Goal: Task Accomplishment & Management: Complete application form

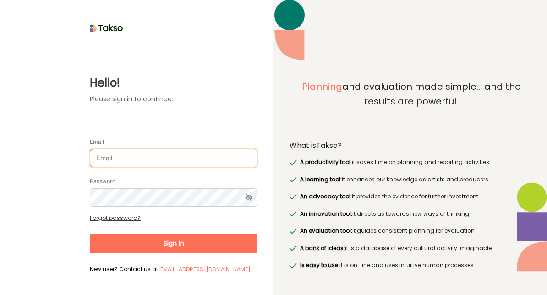
click at [145, 155] on input "Email" at bounding box center [174, 158] width 168 height 18
type input "[EMAIL_ADDRESS][DOMAIN_NAME]"
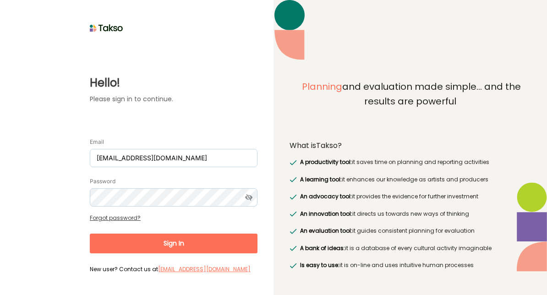
click at [118, 218] on form "Email iyfmelbourne@gmail.com Password Forgot password? Sign In New user? Contac…" at bounding box center [174, 202] width 168 height 148
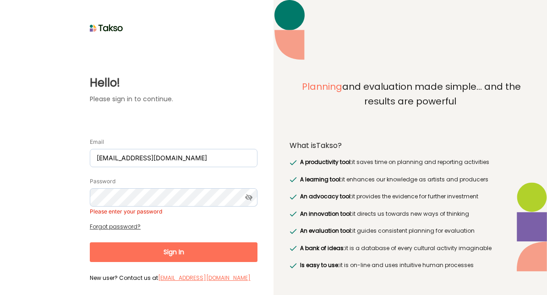
click at [129, 228] on link "Forgot password?" at bounding box center [115, 227] width 51 height 8
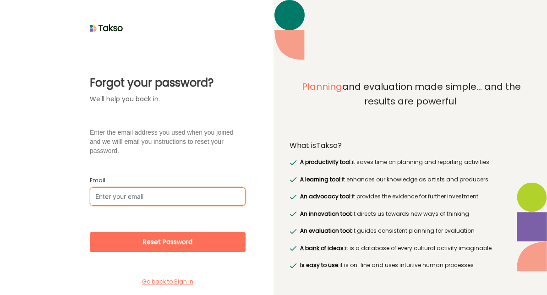
click at [147, 199] on input "Email" at bounding box center [168, 196] width 156 height 18
type input "[EMAIL_ADDRESS][DOMAIN_NAME]"
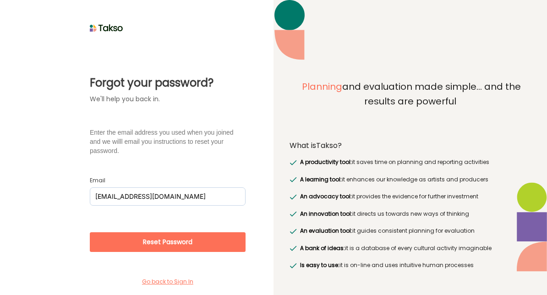
click at [177, 243] on button "Reset Password" at bounding box center [168, 242] width 156 height 20
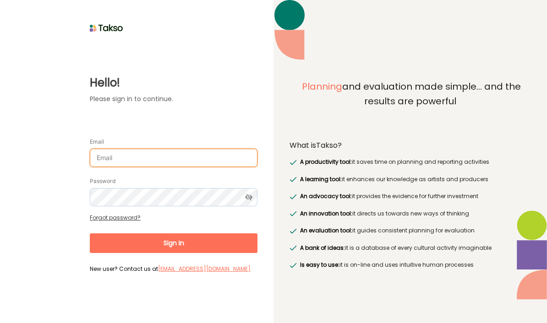
click at [177, 158] on input "Email" at bounding box center [174, 158] width 168 height 18
type input "[EMAIL_ADDRESS][DOMAIN_NAME]"
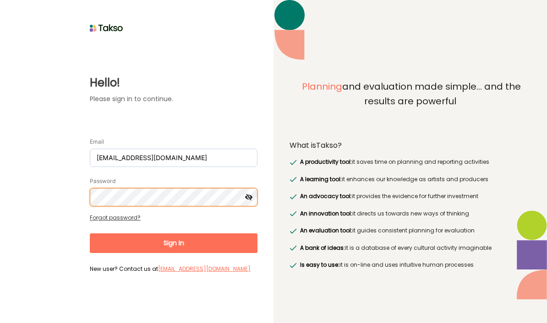
click at [174, 241] on button "Sign In" at bounding box center [174, 244] width 168 height 20
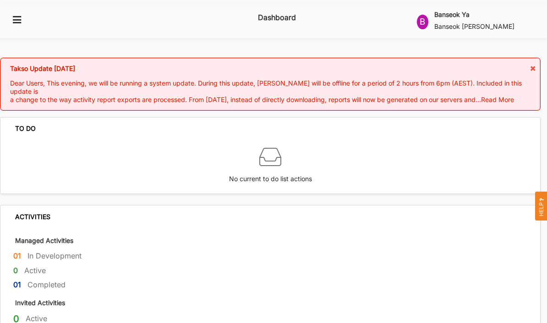
click at [529, 65] on icon at bounding box center [533, 68] width 8 height 6
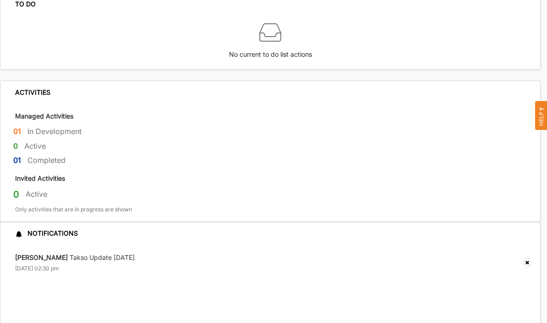
scroll to position [65, 0]
click at [76, 126] on label "In Development" at bounding box center [54, 131] width 54 height 10
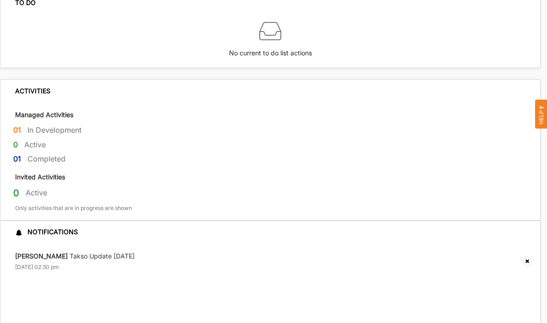
click at [118, 252] on div "[PERSON_NAME] Takso Update 17th July [DATE] 02:30 pm" at bounding box center [75, 262] width 120 height 20
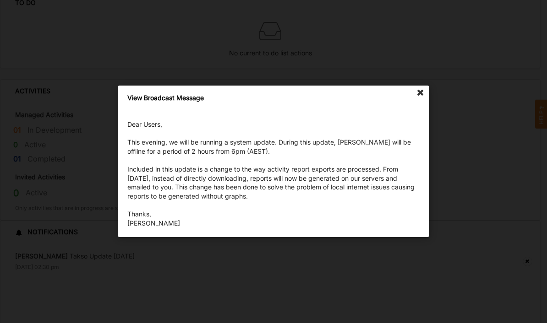
click at [422, 94] on icon at bounding box center [420, 93] width 15 height 15
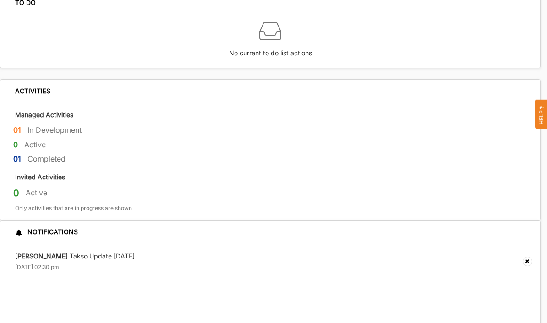
scroll to position [0, 0]
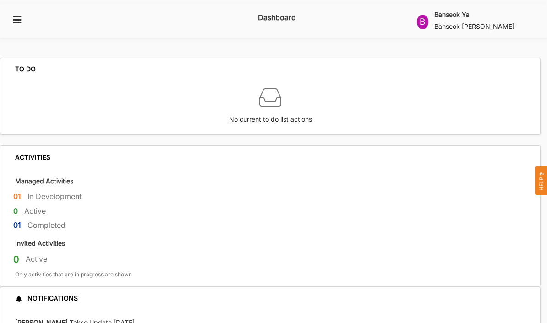
click at [469, 16] on label "Banseok Ya" at bounding box center [451, 15] width 35 height 8
click at [357, 191] on div "01 In Development" at bounding box center [276, 198] width 527 height 15
click at [283, 16] on label "Dashboard" at bounding box center [277, 17] width 38 height 15
click at [16, 15] on icon at bounding box center [16, 19] width 11 height 8
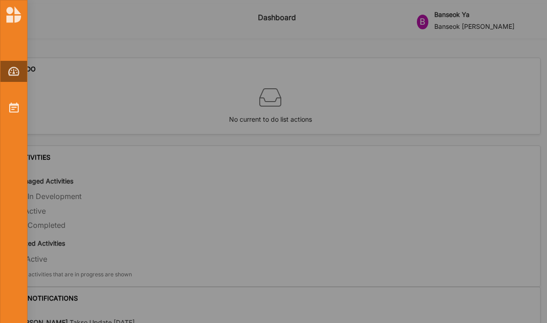
click at [17, 106] on img at bounding box center [14, 108] width 10 height 10
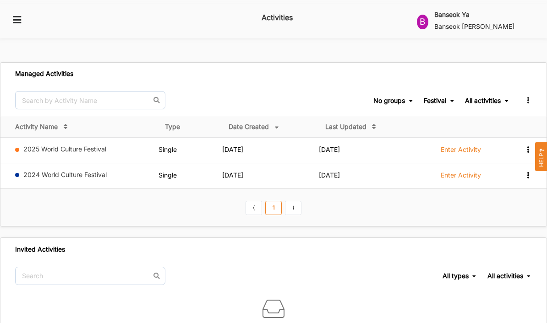
click at [460, 146] on label "Enter Activity" at bounding box center [461, 150] width 40 height 8
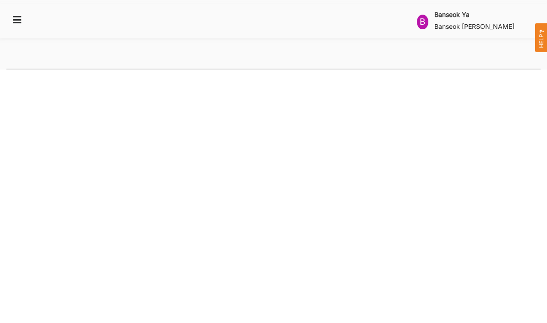
select select "2"
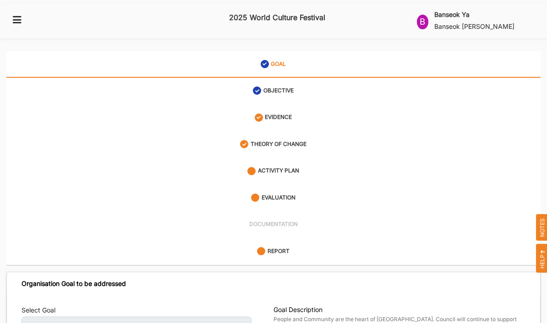
click at [281, 60] on label "GOAL" at bounding box center [278, 64] width 15 height 8
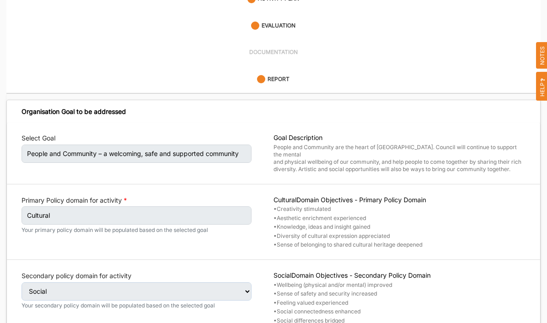
scroll to position [210, 0]
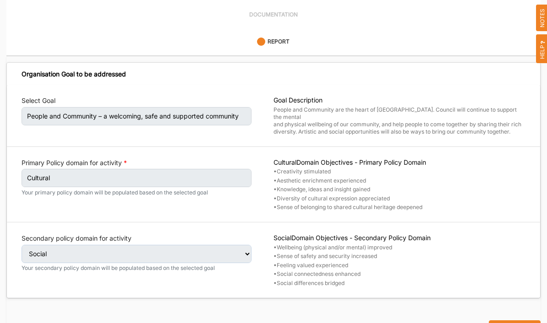
select select "4"
select select "26"
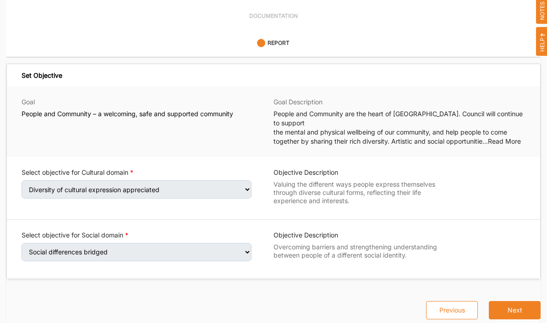
scroll to position [185, 0]
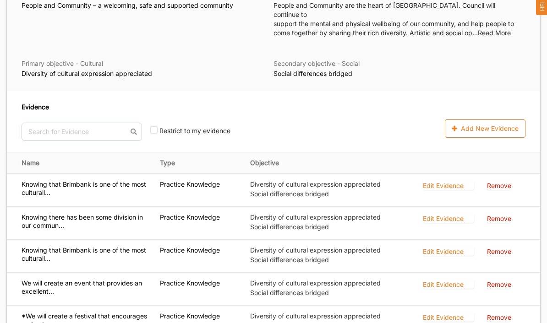
scroll to position [325, 0]
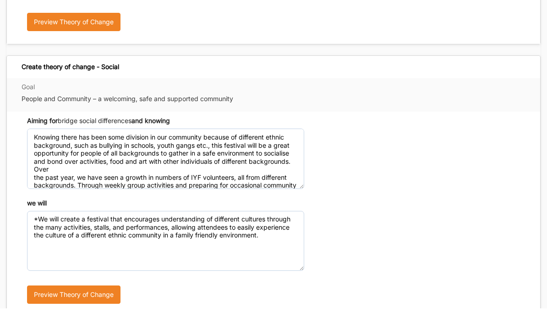
scroll to position [512, 0]
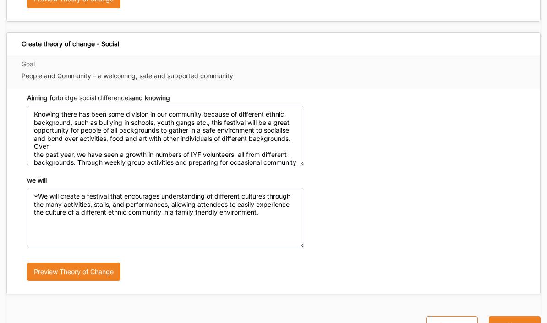
click at [512, 294] on button "Next" at bounding box center [515, 325] width 52 height 18
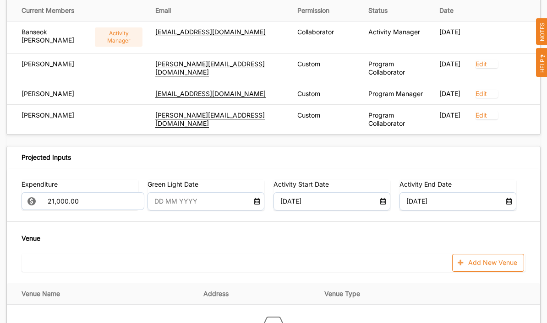
scroll to position [577, 0]
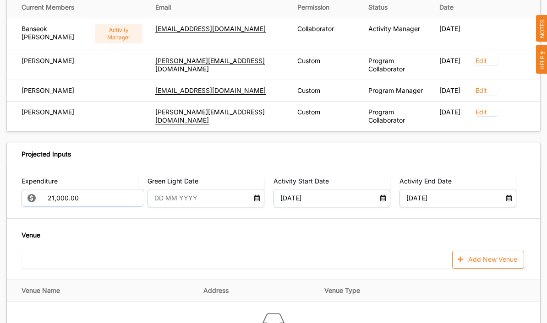
click at [258, 194] on icon at bounding box center [256, 197] width 7 height 6
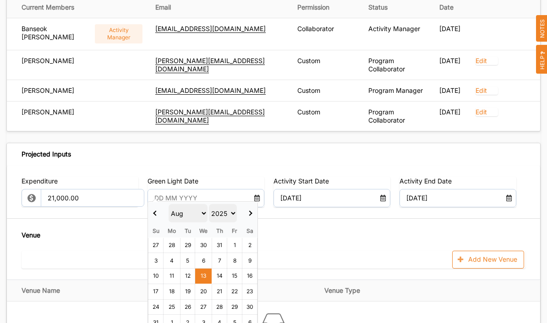
click at [348, 230] on div "Venue Add New Venue" at bounding box center [274, 249] width 504 height 39
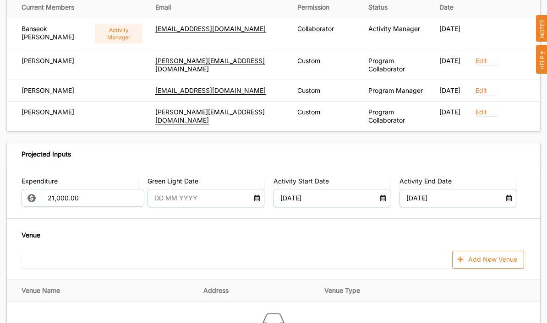
click at [192, 177] on label "Green Light Date" at bounding box center [172, 181] width 51 height 9
click at [191, 177] on label "Green Light Date" at bounding box center [172, 181] width 51 height 9
click at [369, 234] on div "Venue Add New Venue" at bounding box center [274, 249] width 504 height 39
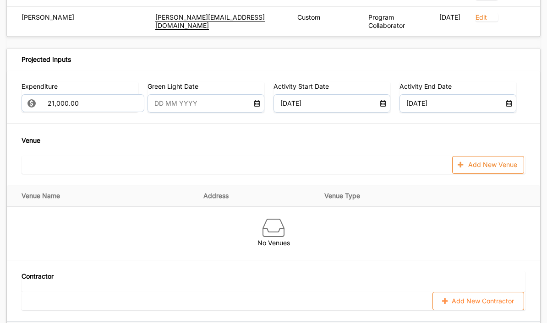
scroll to position [671, 0]
click at [79, 160] on div "Add New Venue" at bounding box center [274, 166] width 504 height 18
click at [38, 136] on label "Venue" at bounding box center [31, 141] width 19 height 10
click at [477, 157] on button "Add New Venue" at bounding box center [488, 166] width 72 height 18
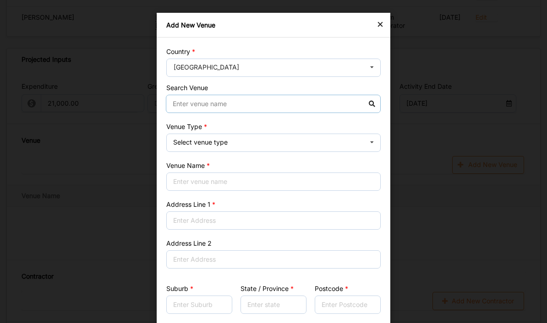
click at [367, 105] on input at bounding box center [273, 104] width 215 height 18
click at [250, 107] on input at bounding box center [273, 104] width 215 height 18
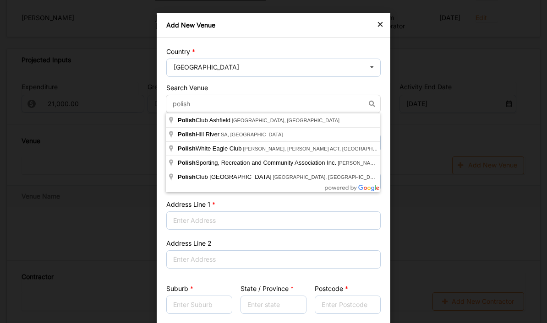
type input "Polish Sporting, Recreation and Community Association Inc., Carrington Drive, A…"
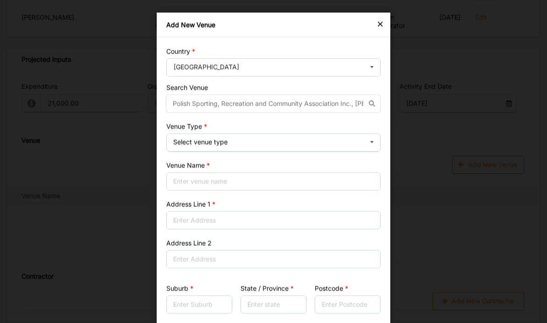
type input "[STREET_ADDRESS][PERSON_NAME]"
type input "Albion"
type input "Victoria"
type input "3020"
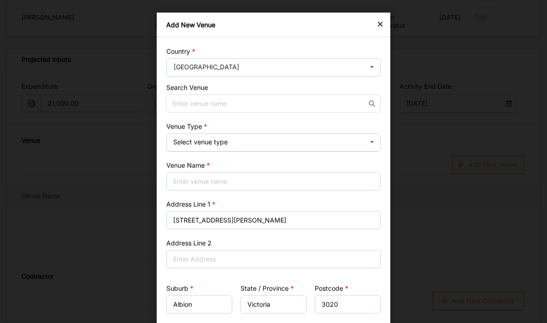
scroll to position [672, 0]
click at [372, 104] on input at bounding box center [273, 104] width 215 height 18
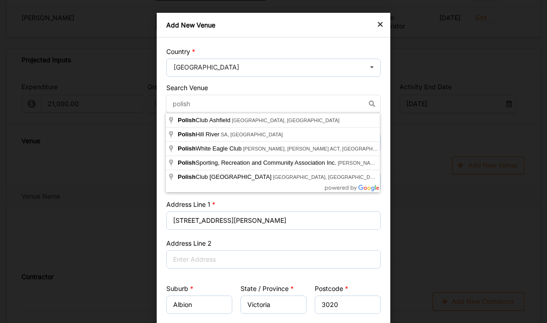
type input "Polish Sporting, Recreation and Community Association Inc., Carrington Drive, A…"
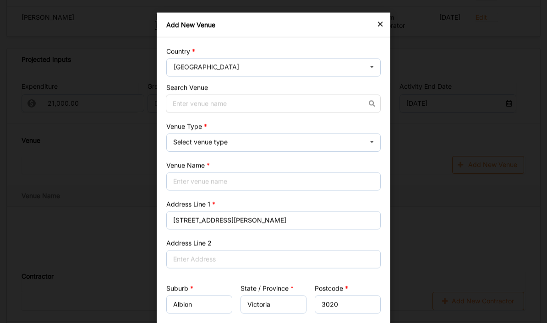
scroll to position [672, 0]
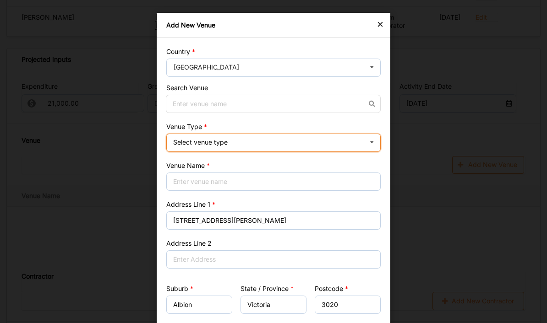
click at [378, 143] on icon at bounding box center [372, 143] width 14 height 18
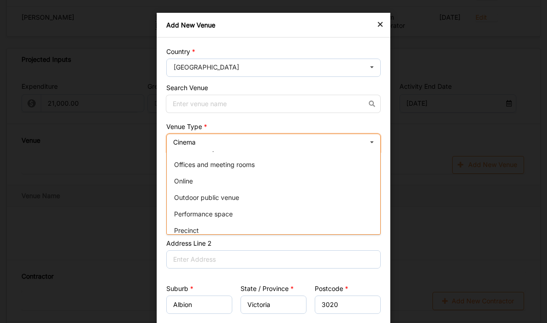
scroll to position [107, 0]
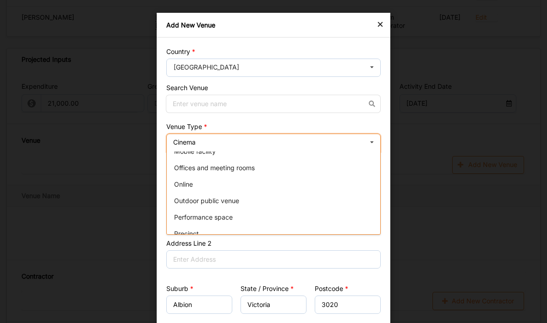
click at [213, 220] on span "Performance space" at bounding box center [203, 217] width 59 height 8
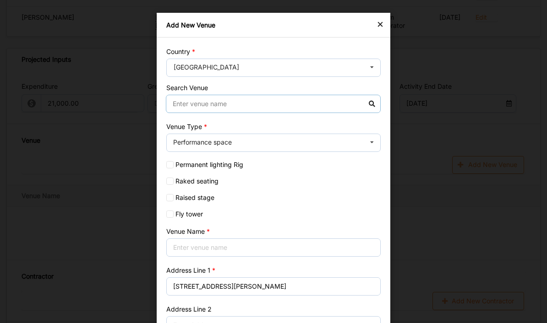
click at [221, 107] on input at bounding box center [273, 104] width 215 height 18
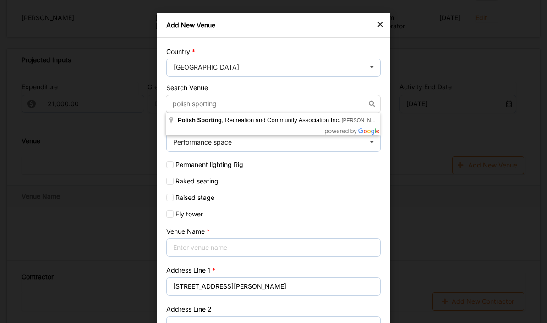
type input "Polish Sporting, Recreation and Community Association Inc., Carrington Drive, A…"
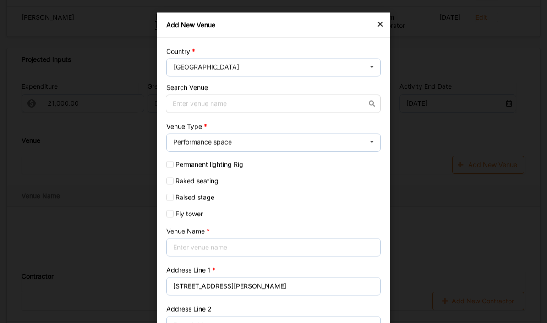
scroll to position [672, 0]
click at [184, 105] on input at bounding box center [273, 104] width 215 height 18
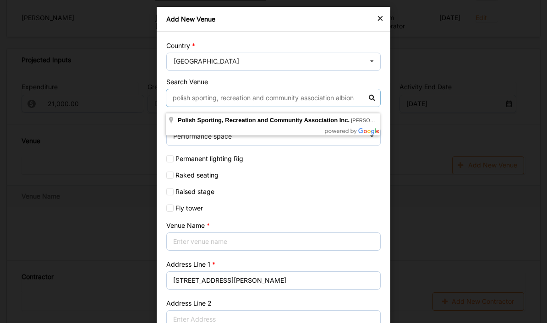
scroll to position [5, 0]
type input "polish sporting, recreation and community association albion"
click at [290, 210] on label "Fly tower" at bounding box center [273, 208] width 214 height 7
click at [174, 210] on input "Fly tower" at bounding box center [169, 208] width 7 height 7
checkbox input "true"
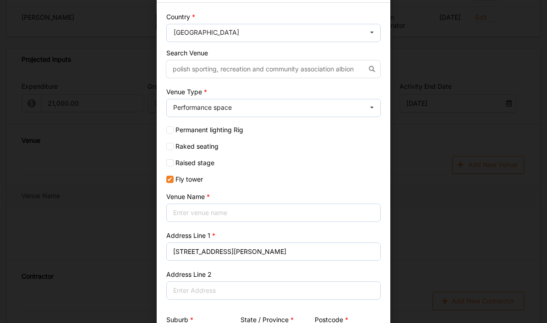
scroll to position [35, 0]
click at [346, 70] on input "polish sporting, recreation and community association albion" at bounding box center [273, 69] width 215 height 18
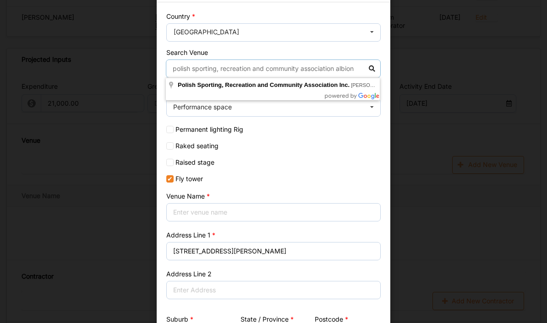
scroll to position [671, 0]
click at [335, 69] on input "polish sporting, recreation and community association albion" at bounding box center [273, 69] width 215 height 18
type input "polish sporting, recreation and community association in Albion"
click at [300, 179] on label "Fly tower" at bounding box center [273, 178] width 214 height 7
click at [174, 179] on input "Fly tower" at bounding box center [169, 178] width 7 height 7
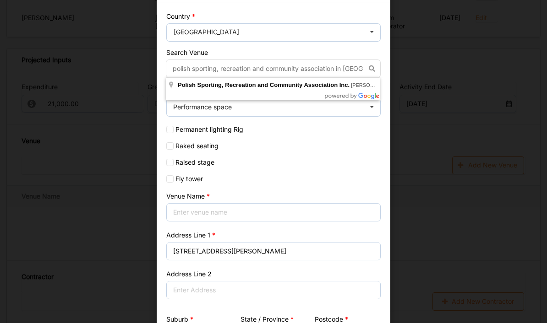
checkbox input "false"
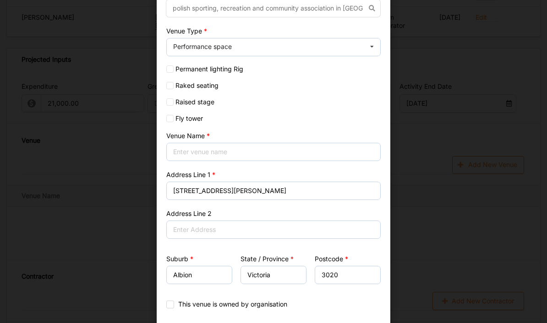
scroll to position [97, 0]
click at [194, 65] on label "Permanent lighting Rig" at bounding box center [273, 68] width 214 height 7
click at [174, 65] on input "Permanent lighting Rig" at bounding box center [169, 68] width 7 height 7
click at [171, 66] on input "Permanent lighting Rig" at bounding box center [169, 68] width 7 height 7
checkbox input "false"
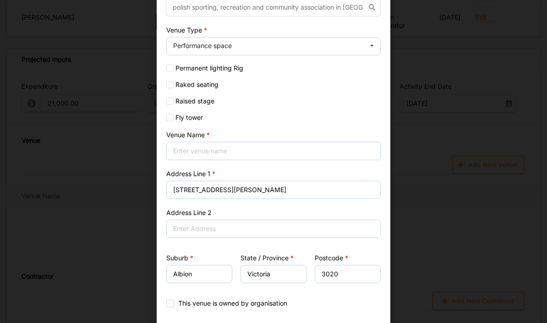
click at [169, 103] on input "Raised stage" at bounding box center [169, 101] width 7 height 7
checkbox input "true"
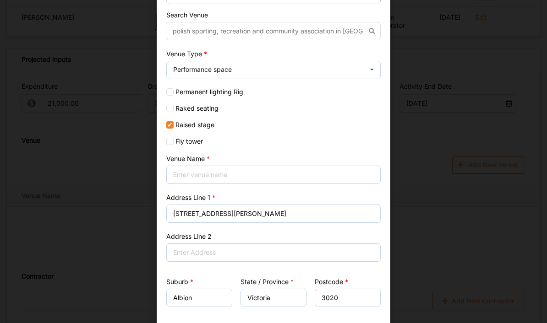
scroll to position [70, 0]
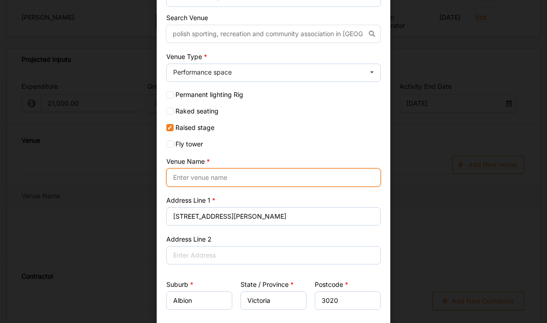
click at [186, 180] on input "Venue Name" at bounding box center [273, 178] width 214 height 18
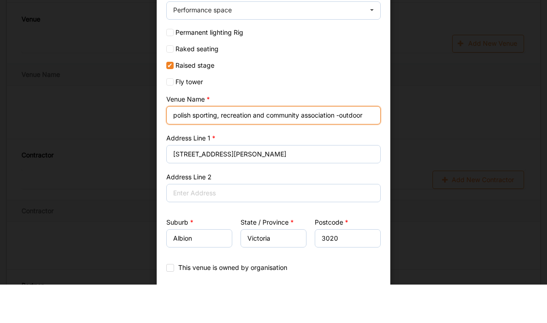
scroll to position [756, 0]
type input "polish sporting, recreation and community association -outdoor"
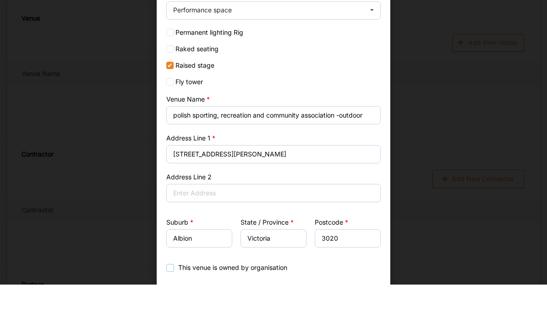
click at [175, 294] on label "This venue is owned by organisation" at bounding box center [226, 306] width 121 height 7
click at [174, 294] on input "This venue is owned by organisation" at bounding box center [169, 306] width 7 height 7
checkbox input "true"
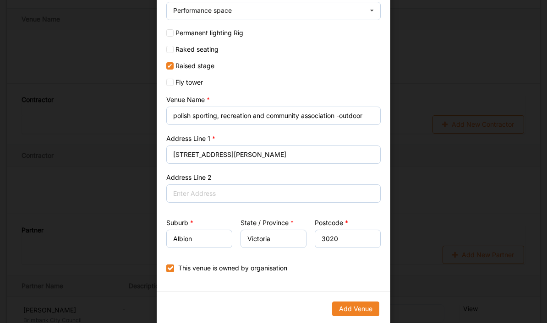
scroll to position [131, 0]
click at [361, 294] on button "Add Venue" at bounding box center [355, 309] width 47 height 15
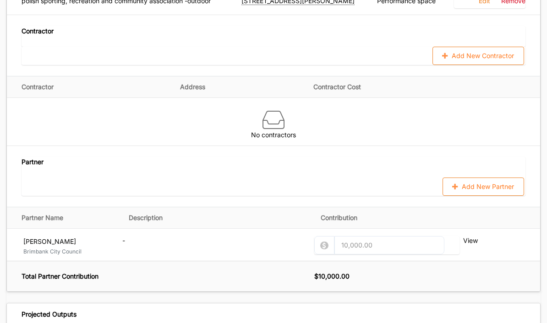
scroll to position [888, 0]
click at [472, 179] on button "Add New Partner" at bounding box center [483, 187] width 82 height 18
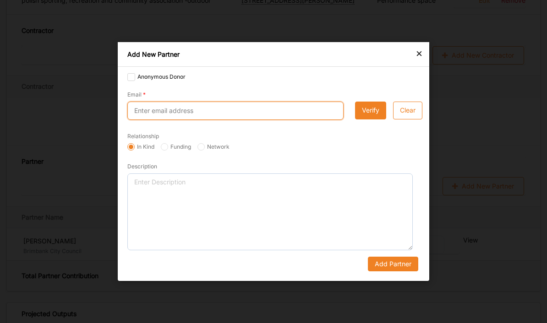
click at [212, 120] on input "Email" at bounding box center [235, 111] width 216 height 18
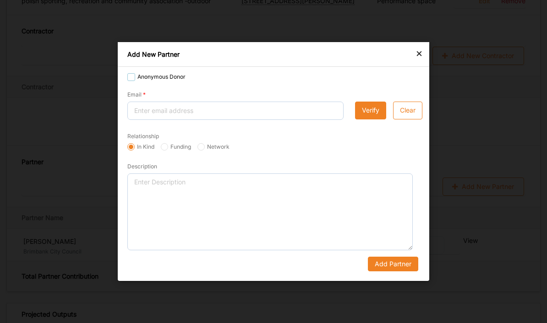
click at [132, 84] on div "Anonymous Donor" at bounding box center [156, 78] width 58 height 11
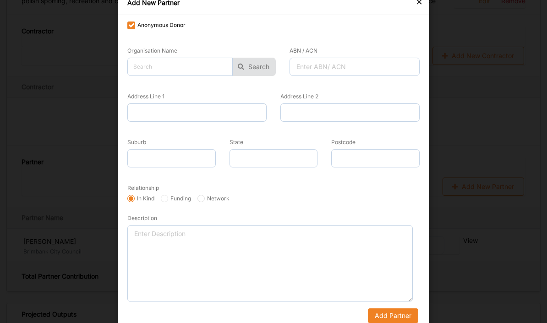
checkbox input "true"
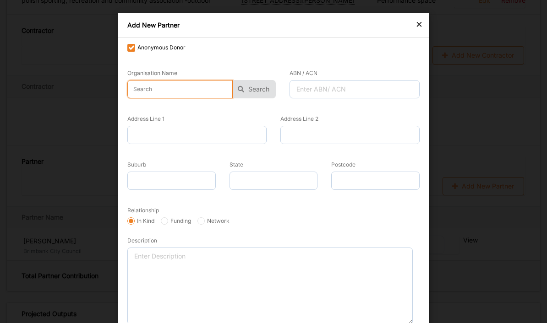
click at [153, 87] on input "text" at bounding box center [179, 89] width 105 height 18
type input "u"
type input "UPASA"
click at [255, 94] on button "Search" at bounding box center [254, 89] width 43 height 18
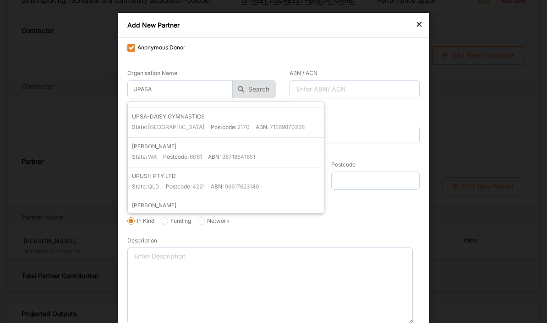
scroll to position [303, 0]
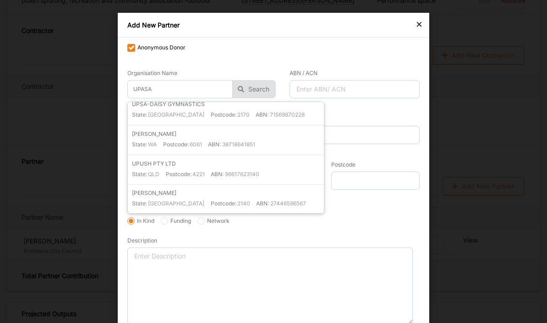
click at [419, 27] on div "×" at bounding box center [418, 23] width 7 height 11
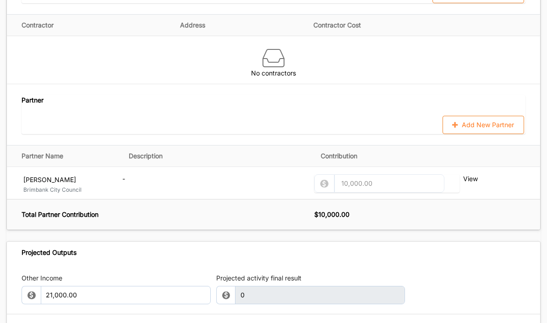
scroll to position [950, 0]
click at [456, 122] on icon at bounding box center [455, 124] width 8 height 5
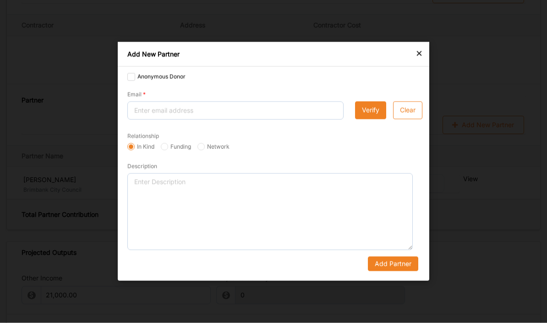
scroll to position [950, 0]
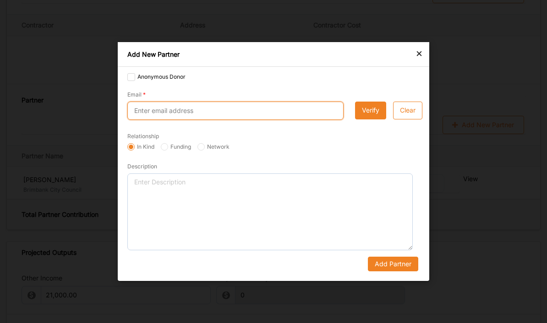
click at [244, 112] on input "Email" at bounding box center [235, 111] width 216 height 18
type input "ugandancommunityvictoria@gmail.com"
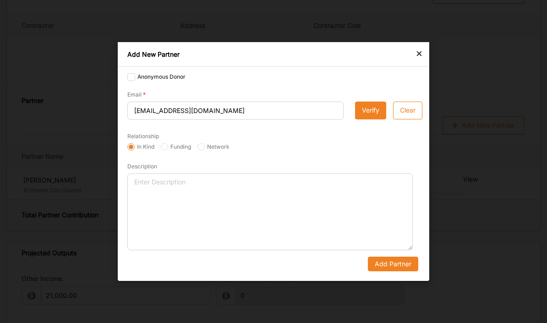
click at [370, 112] on button "Verify" at bounding box center [370, 111] width 31 height 18
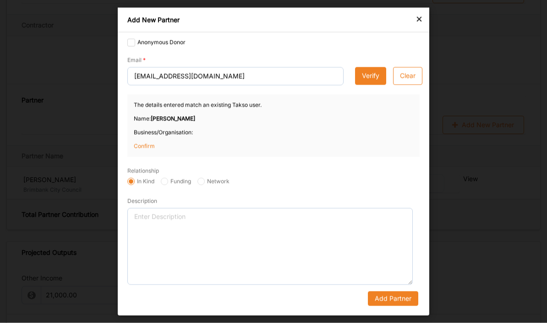
scroll to position [950, 0]
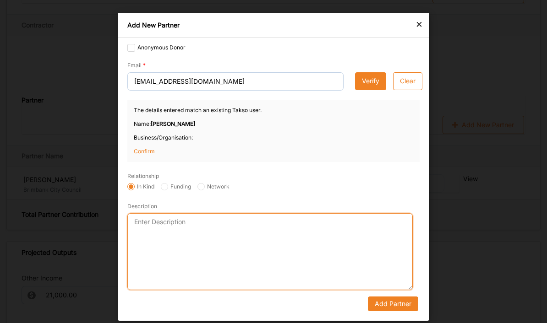
click at [223, 249] on textarea "Description" at bounding box center [269, 251] width 285 height 77
click at [133, 219] on textarea "stall and performance" at bounding box center [269, 251] width 285 height 77
click at [265, 221] on textarea "providing a cultural stall and performance" at bounding box center [269, 251] width 285 height 77
click at [134, 218] on textarea "providing a cultural stall and performance at the event." at bounding box center [269, 251] width 285 height 77
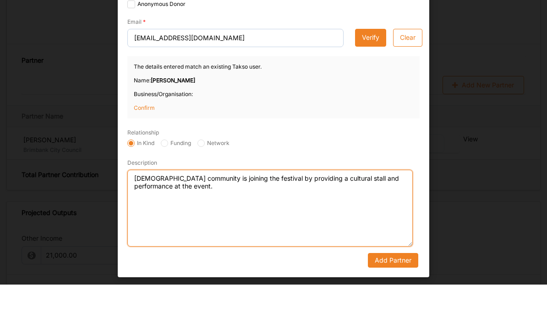
type textarea "[DEMOGRAPHIC_DATA] community is joining the festival by providing a cultural st…"
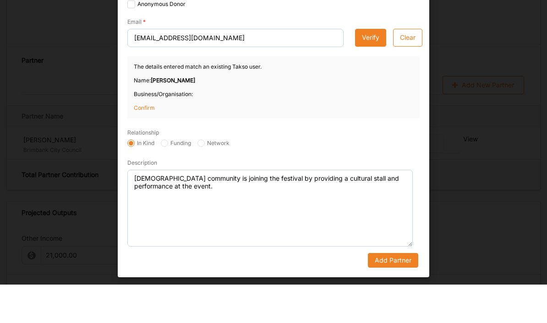
click at [397, 291] on button "Add Partner" at bounding box center [393, 298] width 50 height 15
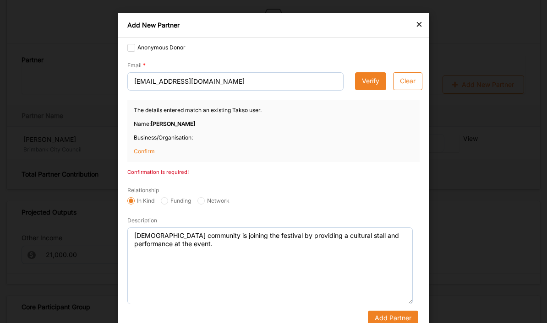
click at [390, 294] on button "Add Partner" at bounding box center [393, 318] width 50 height 15
click at [391, 294] on button "Add Partner" at bounding box center [393, 318] width 50 height 15
click at [396, 294] on button "Add Partner" at bounding box center [393, 318] width 50 height 15
click at [394, 294] on button "Add Partner" at bounding box center [393, 318] width 50 height 15
click at [147, 148] on p "Confirm" at bounding box center [157, 151] width 46 height 8
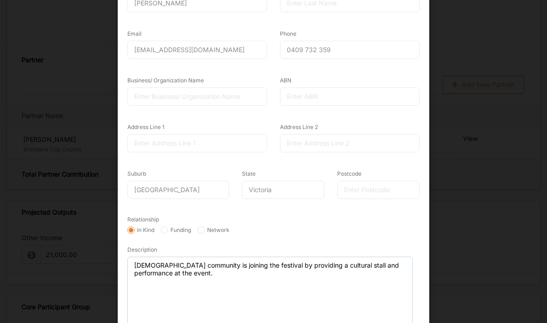
scroll to position [120, 0]
click at [430, 22] on div "WHERE parameter "createdBy" has invalid "undefined" value" at bounding box center [473, 21] width 133 height 29
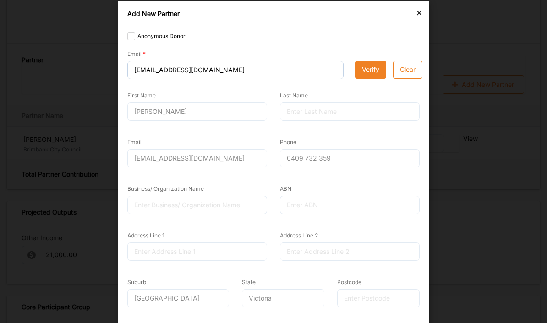
scroll to position [10, 0]
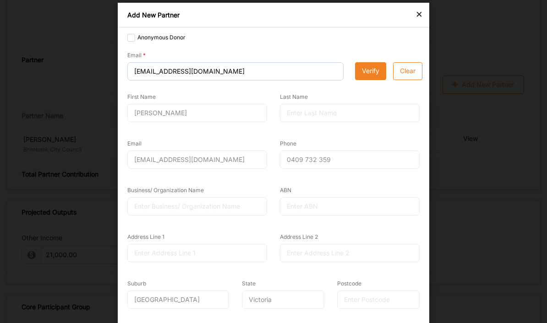
click at [148, 111] on div "Dan" at bounding box center [197, 113] width 140 height 18
click at [138, 111] on div "Dan" at bounding box center [197, 113] width 140 height 18
click at [133, 39] on label "Anonymous Donor" at bounding box center [156, 37] width 58 height 7
click at [133, 39] on input "Anonymous Donor" at bounding box center [130, 37] width 7 height 7
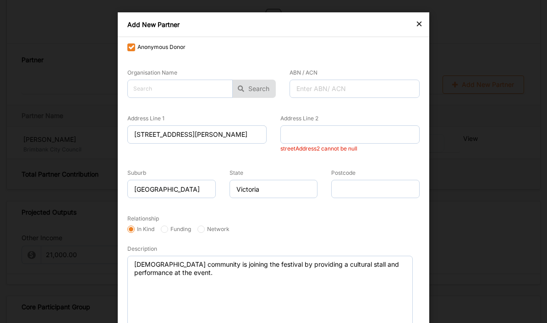
click at [131, 48] on label "Anonymous Donor" at bounding box center [156, 47] width 58 height 7
click at [131, 48] on input "Anonymous Donor" at bounding box center [130, 47] width 7 height 7
checkbox input "false"
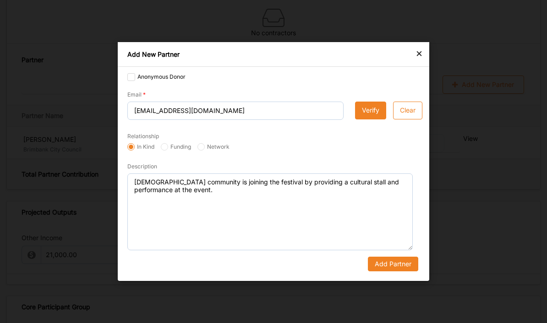
click at [389, 272] on button "Add Partner" at bounding box center [393, 264] width 50 height 15
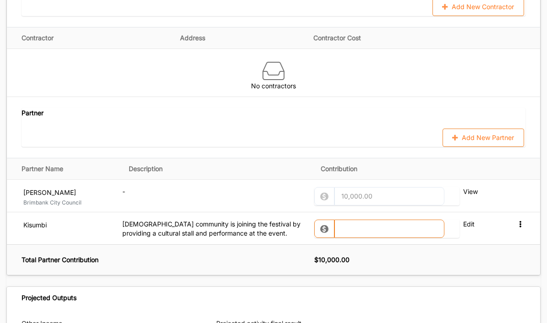
scroll to position [937, 0]
click at [372, 221] on input "text" at bounding box center [389, 229] width 110 height 18
click at [475, 258] on th "$ 10,000.00" at bounding box center [427, 260] width 226 height 31
click at [368, 222] on input "2,000.00" at bounding box center [389, 229] width 110 height 18
click at [403, 226] on input "200" at bounding box center [389, 229] width 110 height 18
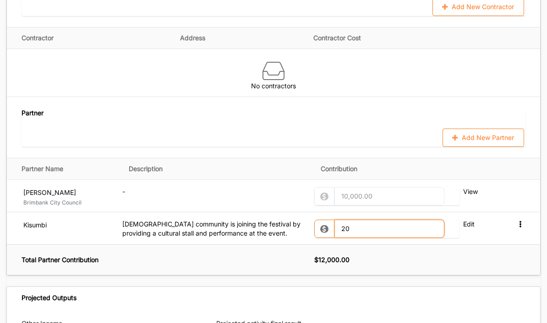
type input "2"
click at [414, 292] on div "Projected Outputs" at bounding box center [273, 298] width 533 height 22
type input "1,000.00"
click at [470, 129] on button "Add New Partner" at bounding box center [483, 138] width 82 height 18
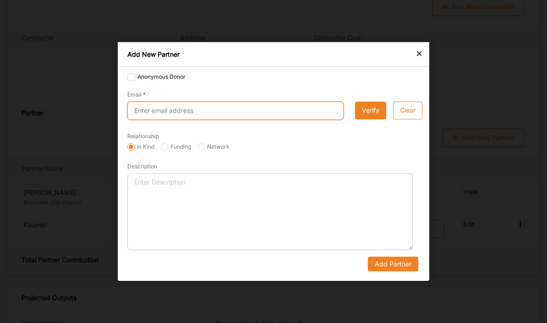
click at [225, 120] on input "Email" at bounding box center [235, 111] width 216 height 18
type input "joseph.matina@mccv.org.au"
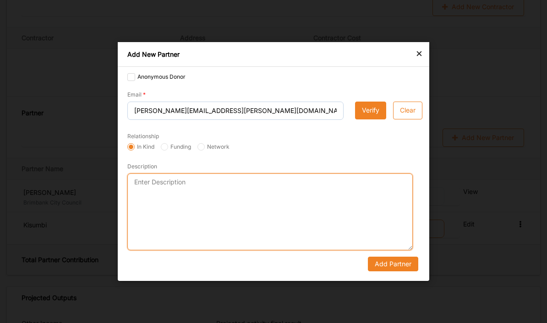
click at [305, 240] on textarea "Description" at bounding box center [269, 212] width 285 height 77
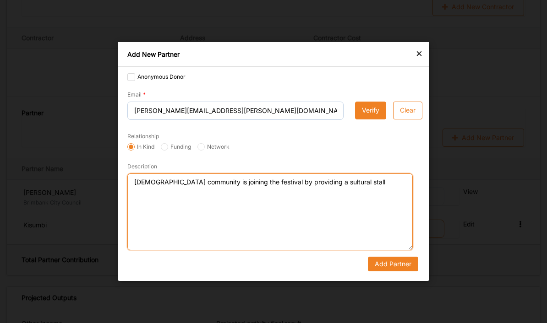
click at [317, 198] on textarea "Maltese community is joining the festival by providing a sultural stall" at bounding box center [269, 212] width 285 height 77
click at [348, 201] on textarea "Maltese community is joining the festival by providing a cultural stall" at bounding box center [269, 212] width 285 height 77
type textarea "Maltese community is joining the festival by providing a cultural stall and mus…"
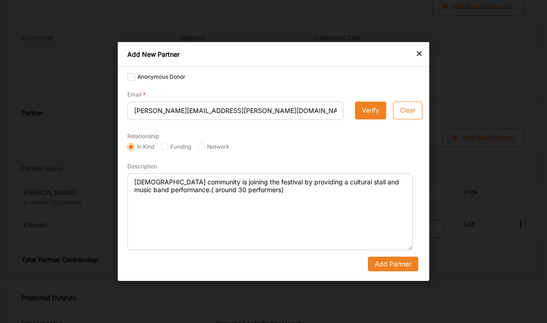
click at [395, 272] on button "Add Partner" at bounding box center [393, 264] width 50 height 15
click at [390, 272] on button "Add Partner" at bounding box center [393, 264] width 50 height 15
click at [396, 272] on button "Add Partner" at bounding box center [393, 264] width 50 height 15
click at [393, 272] on button "Add Partner" at bounding box center [393, 264] width 50 height 15
click at [367, 120] on button "Verify" at bounding box center [370, 111] width 31 height 18
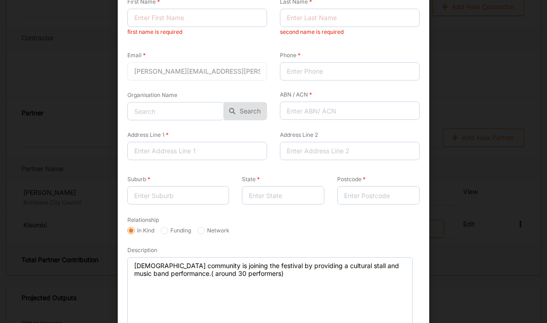
scroll to position [112, 0]
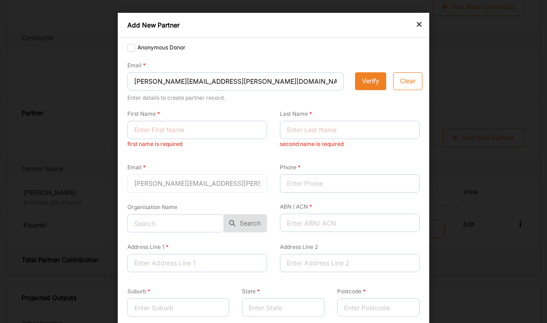
scroll to position [0, 0]
click at [131, 49] on label "Anonymous Donor" at bounding box center [156, 47] width 58 height 7
click at [131, 49] on input "Anonymous Donor" at bounding box center [130, 47] width 7 height 7
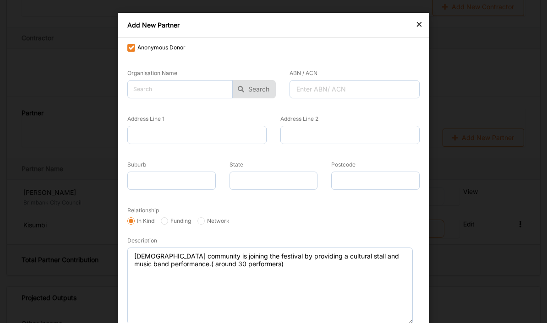
click at [133, 46] on label "Anonymous Donor" at bounding box center [156, 47] width 58 height 7
click at [133, 46] on input "Anonymous Donor" at bounding box center [130, 47] width 7 height 7
checkbox input "false"
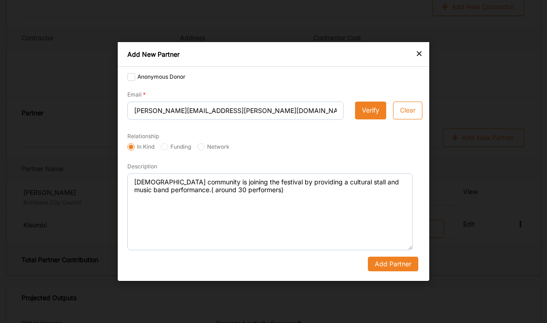
click at [392, 272] on button "Add Partner" at bounding box center [393, 264] width 50 height 15
click at [383, 272] on button "Add Partner" at bounding box center [393, 264] width 50 height 15
click at [384, 272] on button "Add Partner" at bounding box center [393, 264] width 50 height 15
click at [383, 272] on button "Add Partner" at bounding box center [393, 264] width 50 height 15
click at [385, 272] on button "Add Partner" at bounding box center [393, 264] width 50 height 15
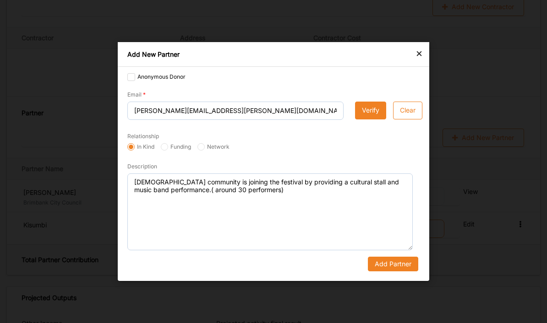
click at [385, 272] on button "Add Partner" at bounding box center [393, 264] width 50 height 15
click at [387, 272] on button "Add Partner" at bounding box center [393, 264] width 50 height 15
click at [386, 272] on button "Add Partner" at bounding box center [393, 264] width 50 height 15
click at [205, 151] on input "Network" at bounding box center [200, 146] width 7 height 7
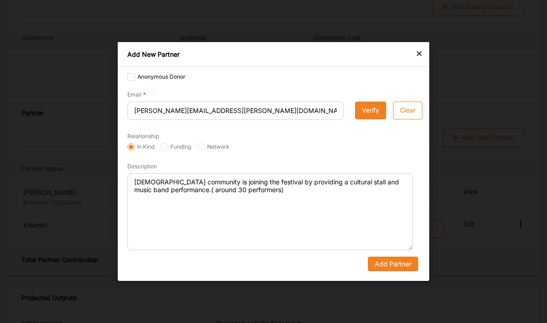
radio input "true"
click at [393, 272] on button "Add Partner" at bounding box center [393, 264] width 50 height 15
click at [392, 272] on button "Add Partner" at bounding box center [393, 264] width 50 height 15
click at [396, 272] on button "Add Partner" at bounding box center [393, 264] width 50 height 15
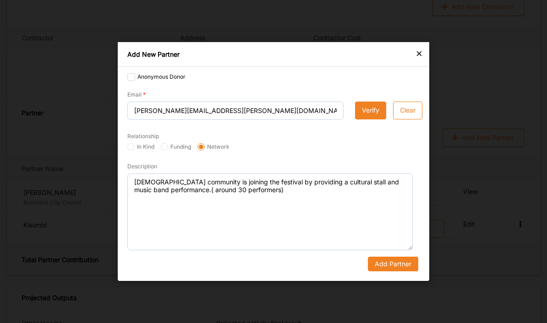
click at [390, 272] on button "Add Partner" at bounding box center [393, 264] width 50 height 15
click at [130, 151] on input "In Kind" at bounding box center [130, 146] width 7 height 7
radio input "true"
click at [403, 272] on button "Add Partner" at bounding box center [393, 264] width 50 height 15
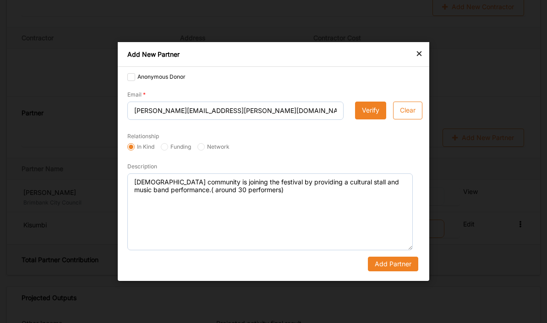
click at [403, 272] on button "Add Partner" at bounding box center [393, 264] width 50 height 15
click at [421, 59] on div "×" at bounding box center [418, 53] width 7 height 11
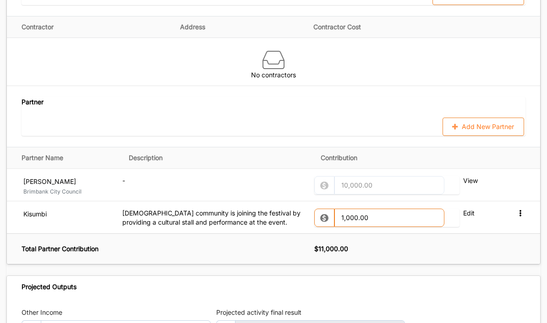
scroll to position [948, 0]
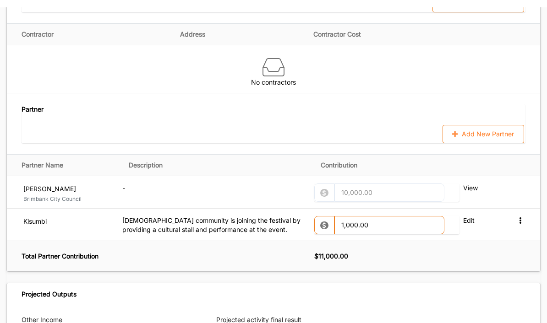
click at [454, 126] on icon at bounding box center [455, 126] width 8 height 5
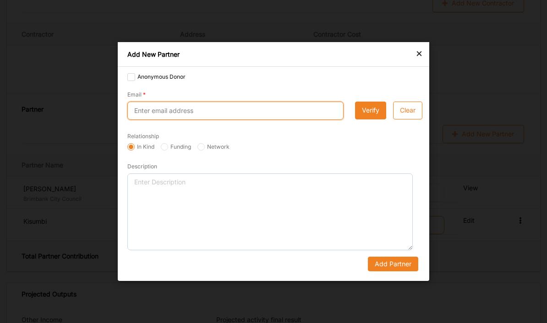
click at [281, 120] on input "Email" at bounding box center [235, 111] width 216 height 18
type input "admin@mccv.org.au"
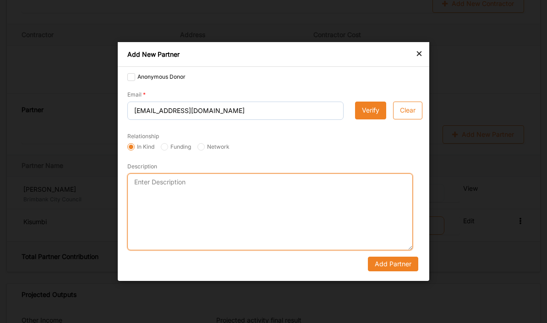
click at [266, 234] on textarea "Description" at bounding box center [269, 212] width 285 height 77
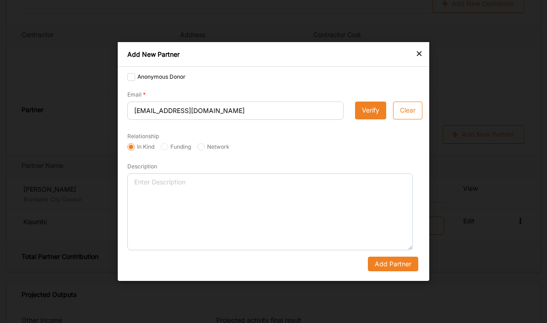
click at [372, 120] on button "Verify" at bounding box center [370, 111] width 31 height 18
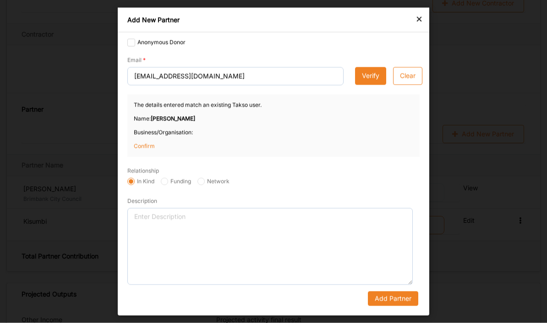
scroll to position [941, 0]
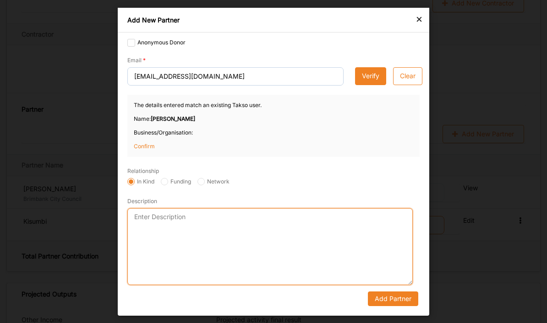
click at [221, 259] on textarea "Description" at bounding box center [269, 246] width 285 height 77
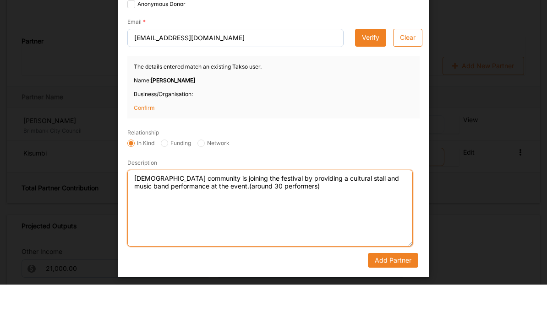
type textarea "Maltese community is joining the festival by providing a cultural stall and mus…"
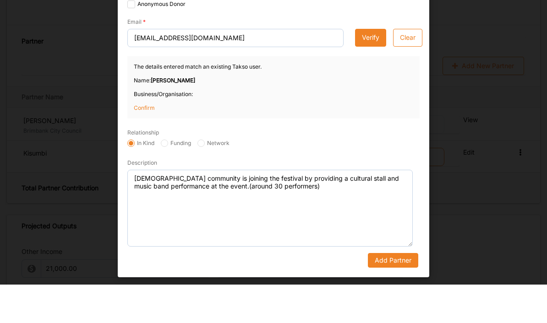
click at [393, 291] on button "Add Partner" at bounding box center [393, 298] width 50 height 15
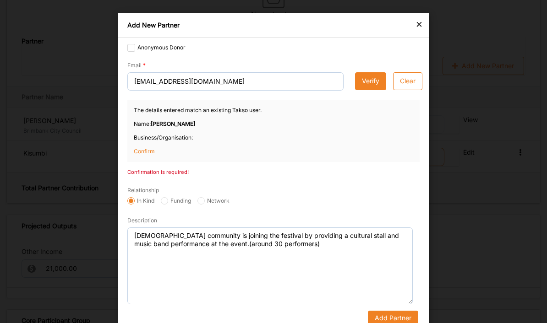
click at [382, 294] on button "Add Partner" at bounding box center [393, 318] width 50 height 15
click at [388, 294] on button "Add Partner" at bounding box center [393, 318] width 50 height 15
click at [386, 294] on button "Add Partner" at bounding box center [393, 318] width 50 height 15
click at [391, 294] on button "Add Partner" at bounding box center [393, 318] width 50 height 15
click at [390, 294] on button "Add Partner" at bounding box center [393, 318] width 50 height 15
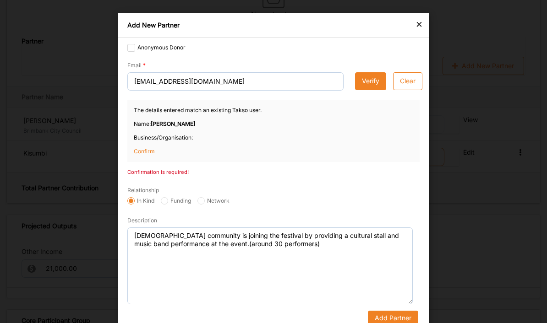
click at [390, 294] on button "Add Partner" at bounding box center [393, 318] width 50 height 15
click at [156, 150] on p "Confirm" at bounding box center [157, 151] width 46 height 8
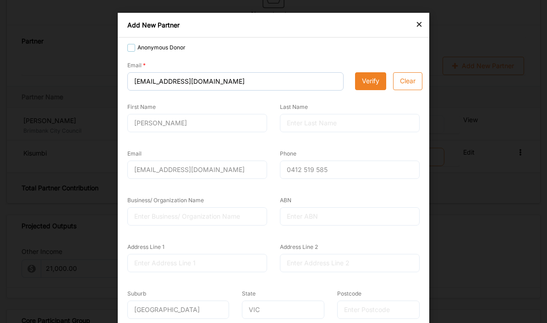
click at [138, 45] on label "Anonymous Donor" at bounding box center [156, 47] width 58 height 7
click at [135, 45] on input "Anonymous Donor" at bounding box center [130, 47] width 7 height 7
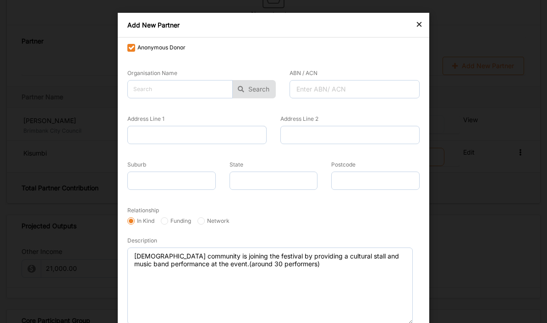
click at [131, 48] on label "Anonymous Donor" at bounding box center [156, 47] width 58 height 7
click at [131, 48] on input "Anonymous Donor" at bounding box center [130, 47] width 7 height 7
checkbox input "false"
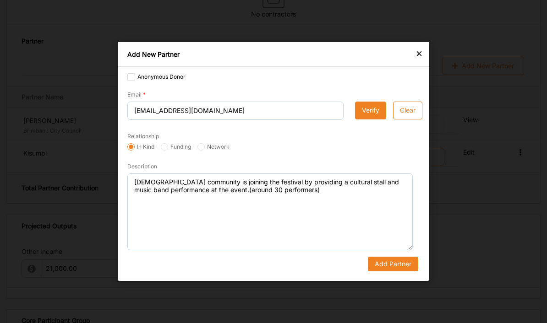
click at [396, 272] on button "Add Partner" at bounding box center [393, 264] width 50 height 15
click at [391, 272] on button "Add Partner" at bounding box center [393, 264] width 50 height 15
click at [388, 272] on button "Add Partner" at bounding box center [393, 264] width 50 height 15
click at [381, 272] on button "Add Partner" at bounding box center [393, 264] width 50 height 15
click at [363, 120] on button "Verify" at bounding box center [370, 111] width 31 height 18
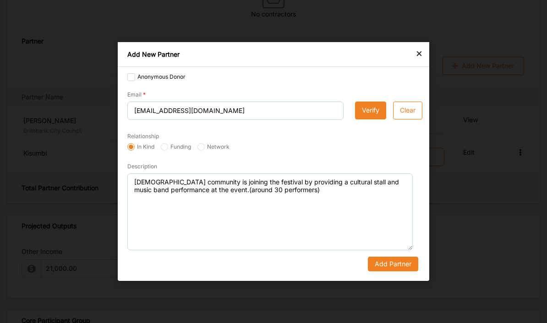
click at [371, 120] on button "Verify" at bounding box center [370, 111] width 31 height 18
click at [368, 120] on button "Verify" at bounding box center [370, 111] width 31 height 18
click at [369, 120] on button "Verify" at bounding box center [370, 111] width 31 height 18
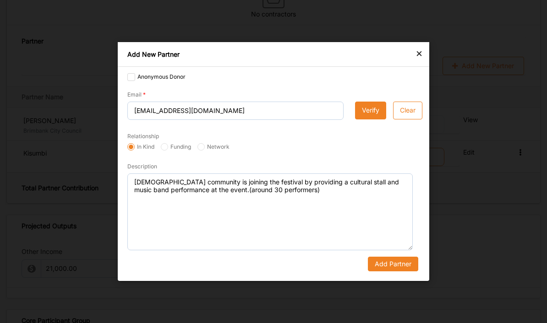
click at [388, 272] on button "Add Partner" at bounding box center [393, 264] width 50 height 15
click at [391, 281] on div "Anonymous Donor Email admin@mccv.org.au Verify Clear Relationship In Kind Fundi…" at bounding box center [273, 174] width 311 height 214
click at [388, 272] on button "Add Partner" at bounding box center [393, 264] width 50 height 15
click at [387, 272] on button "Add Partner" at bounding box center [393, 264] width 50 height 15
click at [368, 120] on button "Verify" at bounding box center [370, 111] width 31 height 18
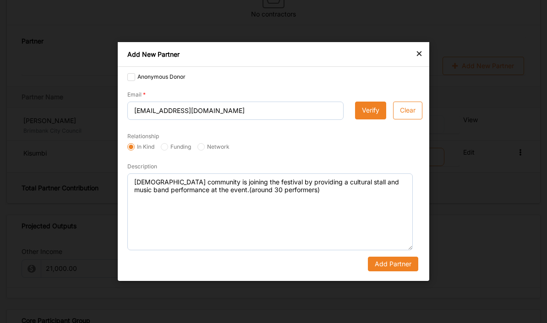
click at [368, 120] on button "Verify" at bounding box center [370, 111] width 31 height 18
click at [422, 59] on div "×" at bounding box center [418, 53] width 7 height 11
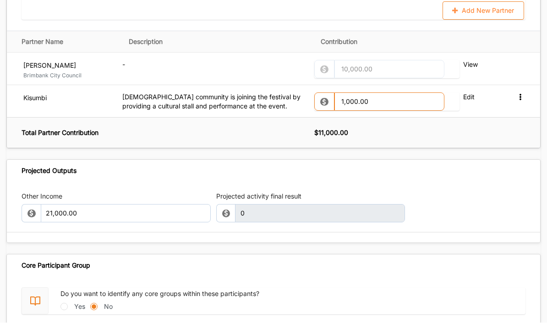
scroll to position [1062, 0]
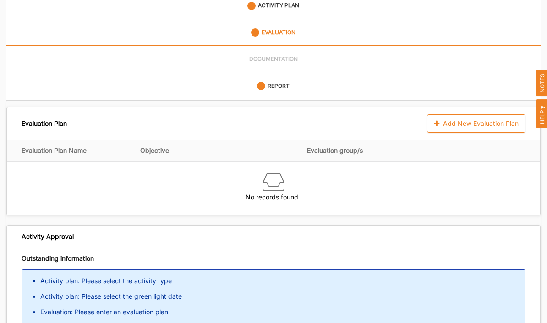
scroll to position [165, 0]
click at [467, 115] on div "Add New Evaluation Plan" at bounding box center [476, 123] width 98 height 18
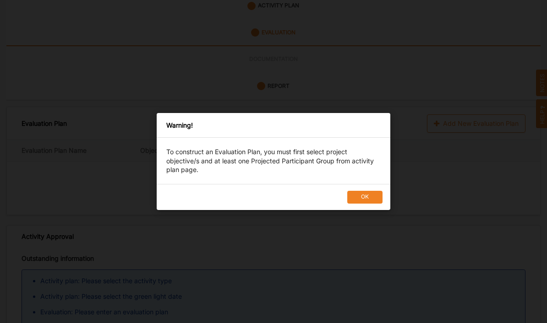
click at [360, 204] on button "OK" at bounding box center [364, 197] width 35 height 13
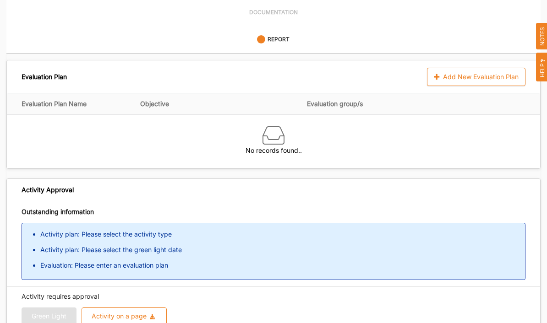
scroll to position [212, 0]
click at [281, 132] on img at bounding box center [273, 136] width 22 height 22
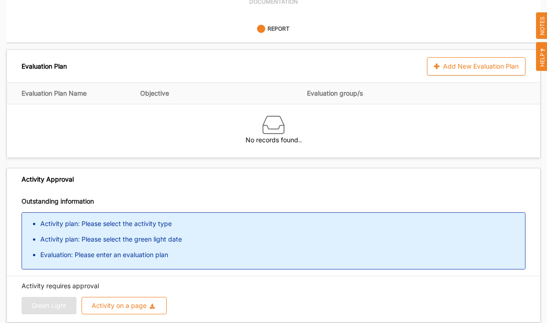
scroll to position [223, 0]
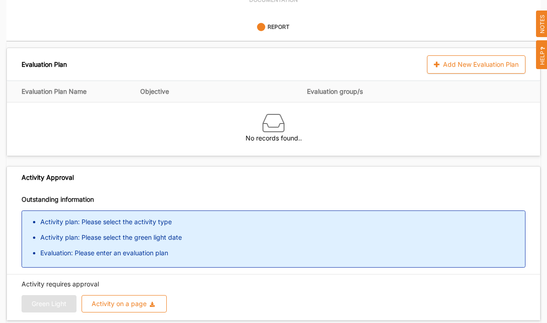
click at [462, 56] on div "Add New Evaluation Plan" at bounding box center [476, 65] width 98 height 18
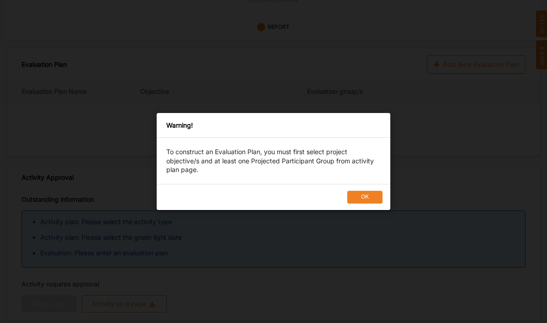
click at [369, 204] on button "OK" at bounding box center [364, 197] width 35 height 13
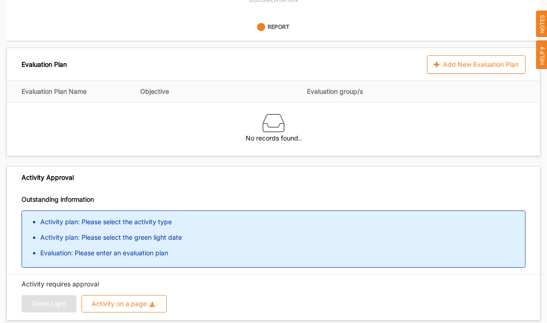
click at [48, 294] on div "Green Light Activity on a page Download Report Download Evidence" at bounding box center [274, 303] width 504 height 17
click at [111, 294] on div "Activity on a page" at bounding box center [119, 304] width 55 height 6
click at [283, 275] on div "Activity requires approval Green Light Activity on a page Download Report Downl…" at bounding box center [273, 298] width 533 height 46
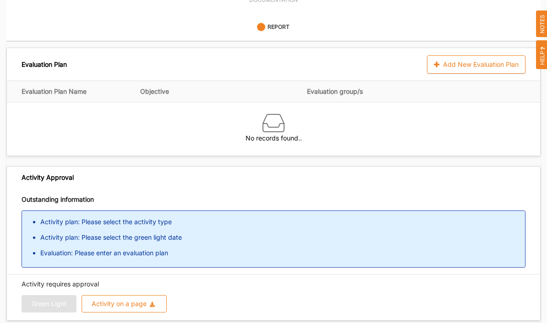
click at [51, 294] on div "Green Light Activity on a page Download Report Download Evidence" at bounding box center [274, 303] width 504 height 17
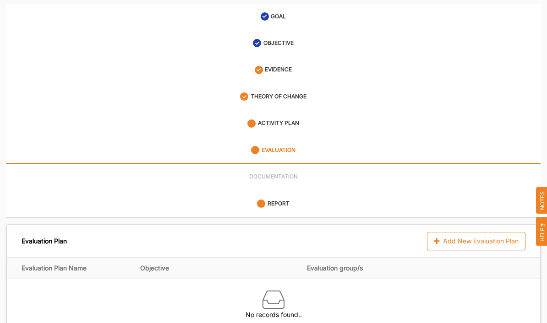
scroll to position [0, 0]
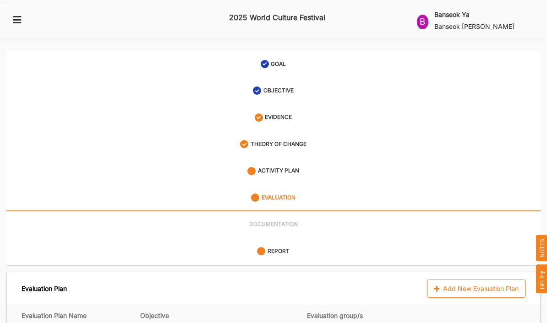
click at [287, 167] on label "ACTIVITY PLAN" at bounding box center [278, 171] width 41 height 8
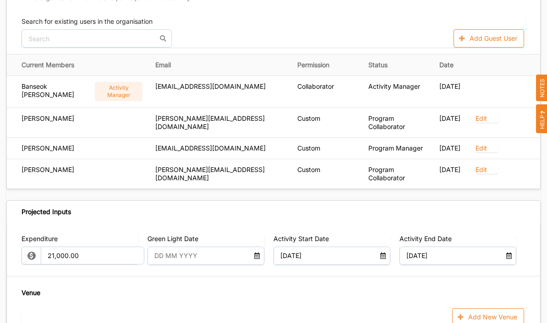
scroll to position [515, 0]
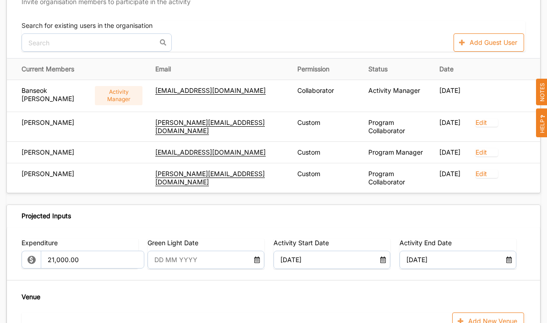
click at [190, 254] on input "text" at bounding box center [201, 260] width 103 height 18
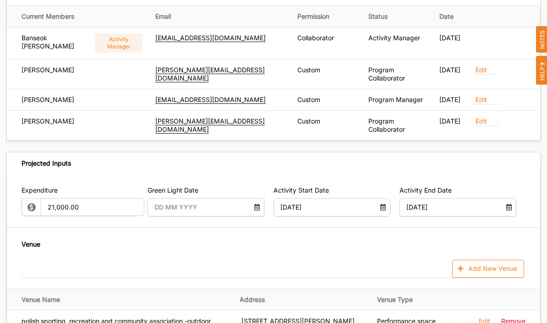
scroll to position [568, 0]
click at [188, 200] on input "text" at bounding box center [201, 207] width 103 height 18
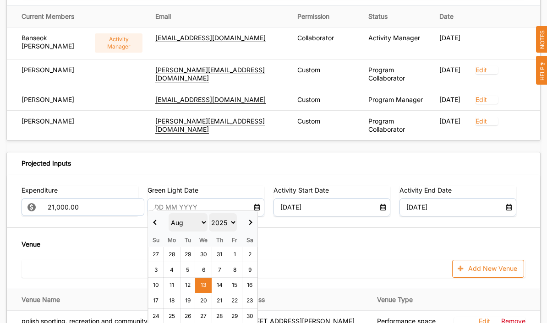
scroll to position [551, 0]
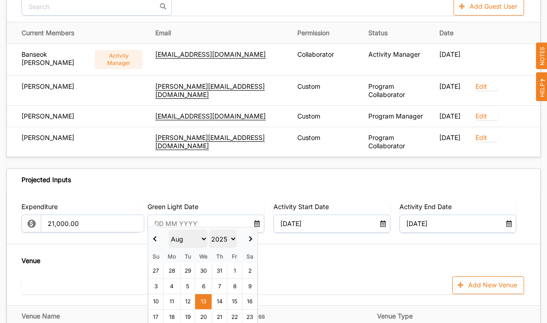
click at [207, 239] on select "Jan Feb Mar Apr May Jun Jul Aug Sep Oct Nov Dec" at bounding box center [188, 239] width 39 height 18
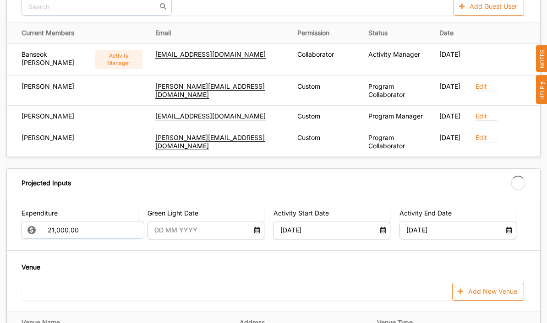
type input "[DATE]"
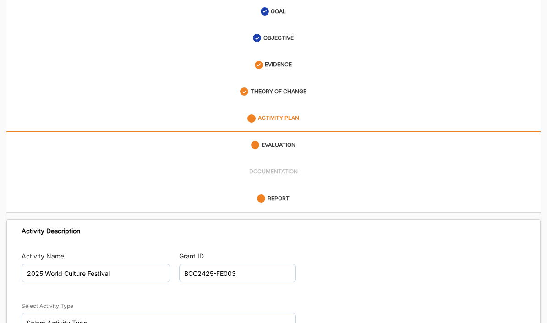
scroll to position [0, 0]
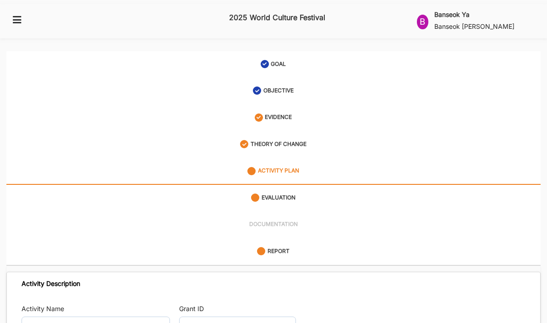
click at [450, 12] on label "Banseok Ya" at bounding box center [451, 15] width 35 height 8
click at [436, 158] on link "ACTIVITY PLAN" at bounding box center [273, 171] width 534 height 27
click at [20, 15] on icon at bounding box center [16, 19] width 11 height 8
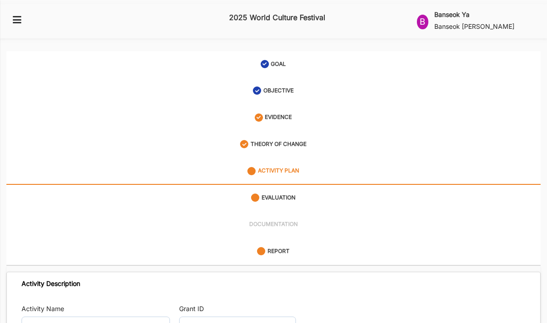
click at [292, 22] on div "2025 World Culture Festival" at bounding box center [273, 19] width 261 height 30
click at [310, 18] on label "2025 World Culture Festival" at bounding box center [277, 17] width 96 height 15
click at [514, 22] on label "Banseok [PERSON_NAME]" at bounding box center [474, 26] width 80 height 9
click at [447, 47] on div "User Profile" at bounding box center [441, 51] width 34 height 8
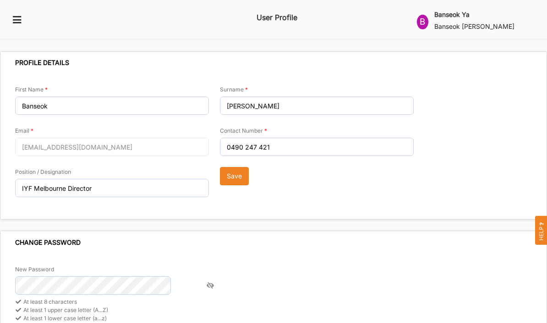
click at [236, 170] on button "Save" at bounding box center [234, 176] width 29 height 18
click at [469, 17] on label "Banseok Ya" at bounding box center [451, 15] width 35 height 8
click at [18, 19] on icon at bounding box center [16, 19] width 11 height 8
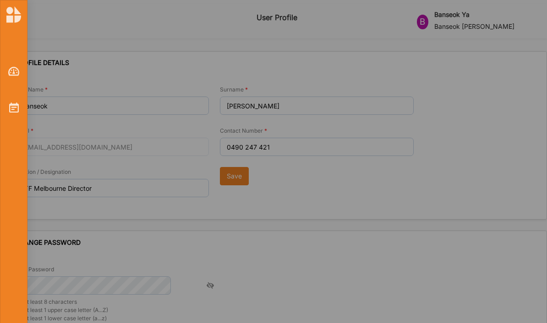
click at [17, 69] on img at bounding box center [13, 71] width 11 height 9
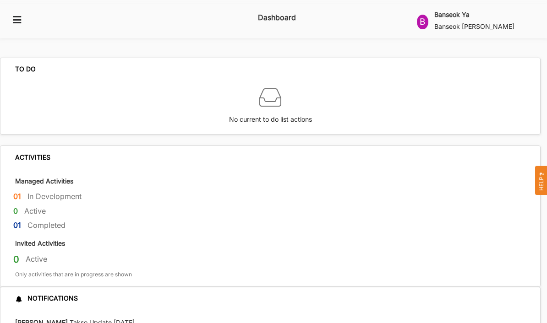
click at [21, 15] on icon at bounding box center [16, 19] width 11 height 8
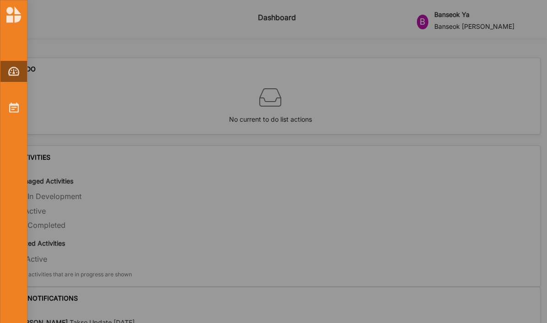
click at [16, 110] on img at bounding box center [14, 108] width 10 height 10
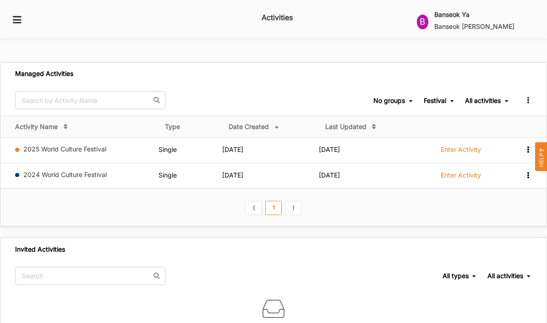
click at [524, 146] on icon at bounding box center [528, 149] width 8 height 6
click at [477, 209] on th "⟨ 1 ⟩" at bounding box center [273, 207] width 546 height 38
click at [529, 96] on icon at bounding box center [528, 99] width 8 height 6
click at [458, 219] on div "Managed Activities No groups No groups Festival All types Single Grant Festival…" at bounding box center [273, 198] width 547 height 295
click at [424, 97] on div "Festival" at bounding box center [435, 101] width 22 height 8
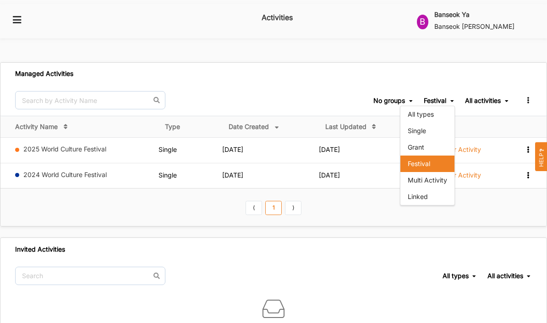
click at [431, 246] on div "Invited Activities" at bounding box center [273, 249] width 546 height 22
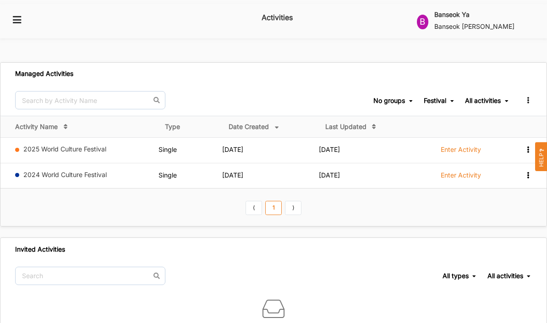
click at [527, 96] on icon at bounding box center [528, 99] width 8 height 6
click at [442, 242] on div "Invited Activities" at bounding box center [273, 249] width 546 height 22
click at [468, 19] on label "Banseok Ya" at bounding box center [451, 15] width 35 height 8
click at [497, 63] on div "Managed Activities" at bounding box center [273, 74] width 546 height 22
click at [510, 22] on label "Banseok [PERSON_NAME]" at bounding box center [474, 26] width 80 height 9
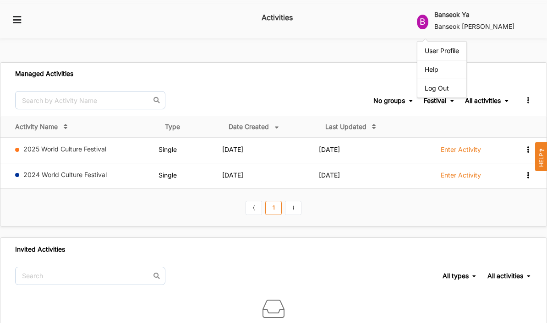
click at [518, 67] on div "Managed Activities" at bounding box center [273, 74] width 546 height 22
click at [492, 217] on div "Managed Activities No groups No groups Festival All types Single Grant Festival…" at bounding box center [273, 198] width 547 height 295
click at [449, 146] on label "Enter Activity" at bounding box center [461, 150] width 40 height 8
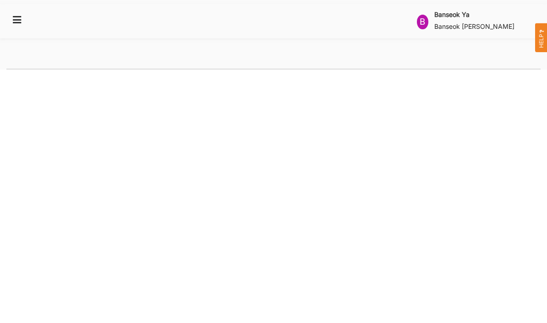
select select "2"
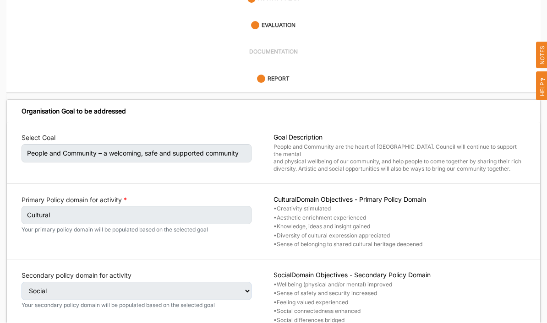
scroll to position [210, 0]
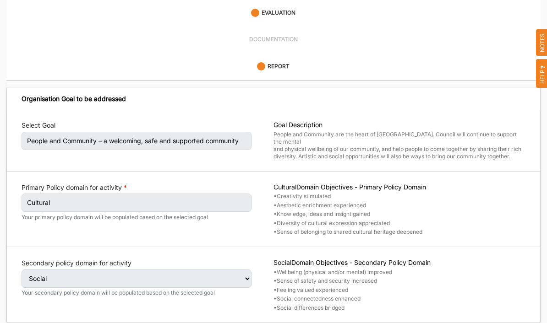
select select "4"
select select "26"
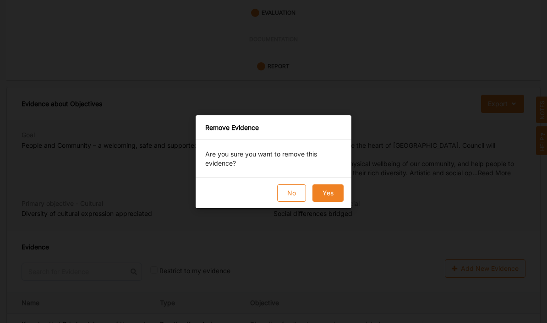
click at [514, 294] on div "Remove Evidence Are you sure you want to remove this evidence? No Yes" at bounding box center [273, 161] width 547 height 323
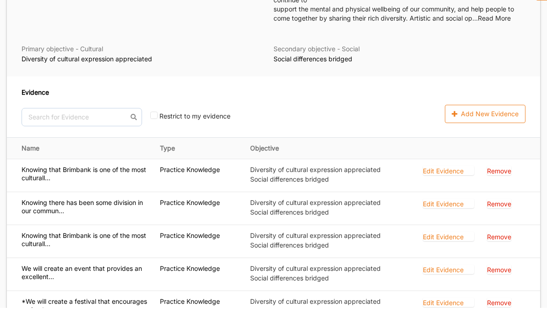
scroll to position [362, 0]
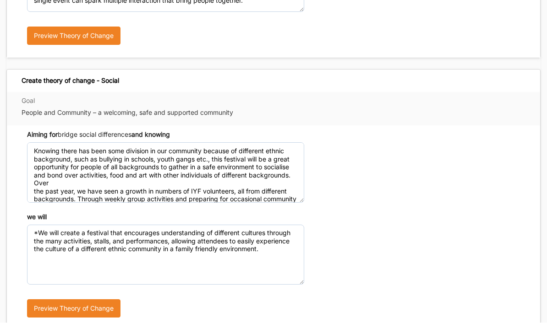
scroll to position [475, 0]
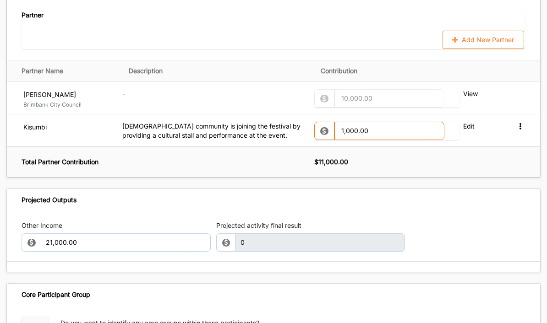
scroll to position [1062, 0]
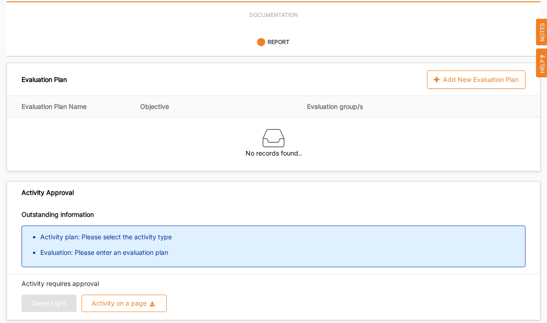
scroll to position [209, 0]
click at [43, 294] on div "Green Light Activity on a page Download Report Download Evidence" at bounding box center [274, 303] width 504 height 17
click at [124, 294] on div "Activity on a page" at bounding box center [119, 304] width 55 height 6
click at [241, 294] on div "Green Light Activity on a page Download Report Download Evidence" at bounding box center [274, 303] width 504 height 17
click at [440, 77] on icon at bounding box center [438, 80] width 8 height 6
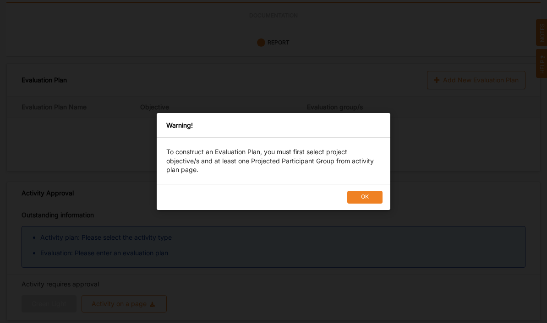
click at [373, 204] on button "OK" at bounding box center [364, 197] width 35 height 13
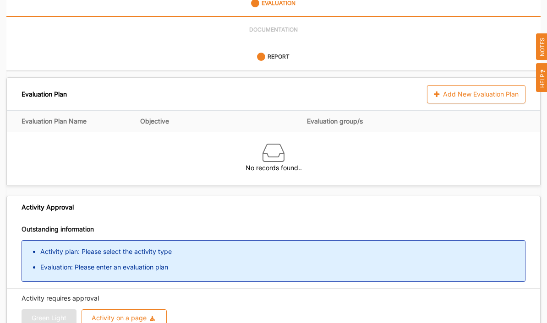
scroll to position [194, 0]
click at [544, 76] on span "HELP" at bounding box center [542, 78] width 13 height 29
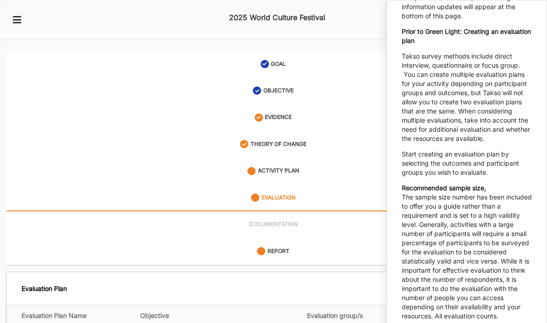
scroll to position [340, 0]
click at [365, 163] on link "ACTIVITY PLAN" at bounding box center [273, 171] width 534 height 27
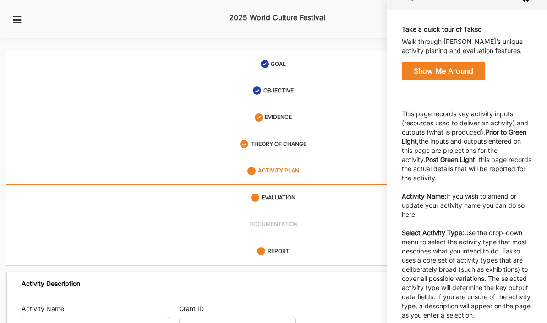
click at [350, 158] on link "ACTIVITY PLAN" at bounding box center [273, 171] width 534 height 27
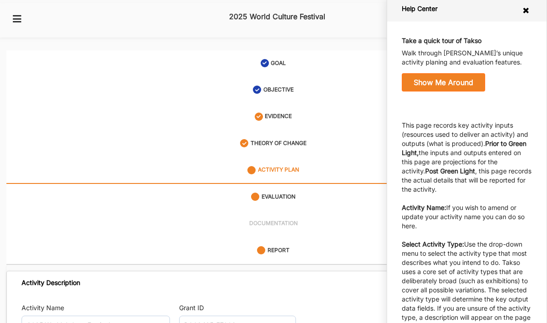
scroll to position [0, 0]
click at [527, 10] on icon at bounding box center [526, 10] width 9 height 7
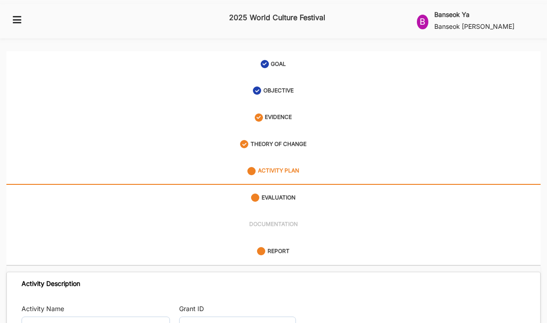
click at [288, 194] on label "EVALUATION" at bounding box center [278, 198] width 34 height 8
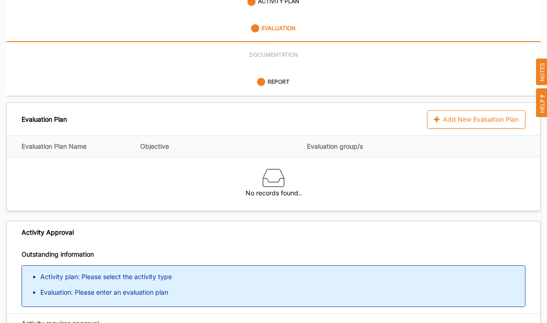
click at [460, 111] on div "Add New Evaluation Plan" at bounding box center [476, 120] width 98 height 18
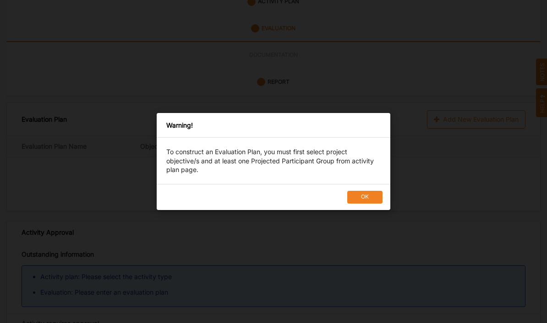
click at [368, 204] on button "OK" at bounding box center [364, 197] width 35 height 13
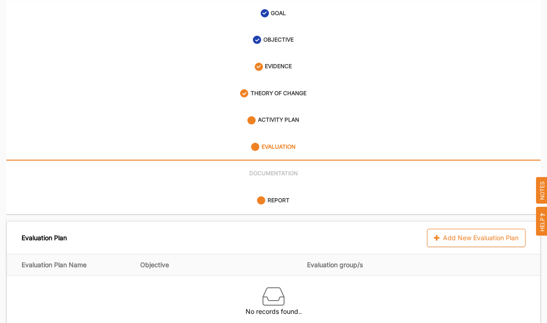
scroll to position [50, 0]
click at [299, 114] on div "ACTIVITY PLAN" at bounding box center [273, 121] width 52 height 16
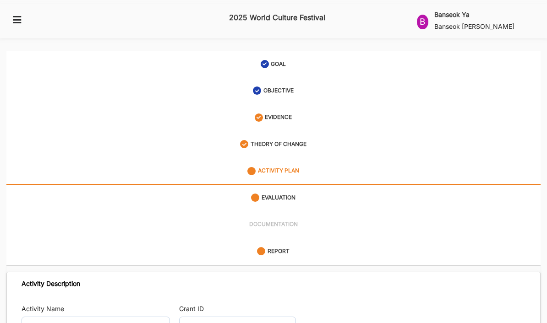
click at [306, 16] on label "2025 World Culture Festival" at bounding box center [277, 17] width 96 height 15
click at [10, 21] on button at bounding box center [17, 19] width 22 height 18
click at [21, 16] on icon at bounding box center [16, 19] width 11 height 8
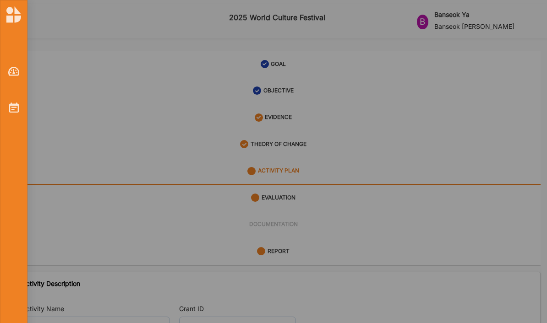
click at [11, 10] on img at bounding box center [13, 14] width 15 height 16
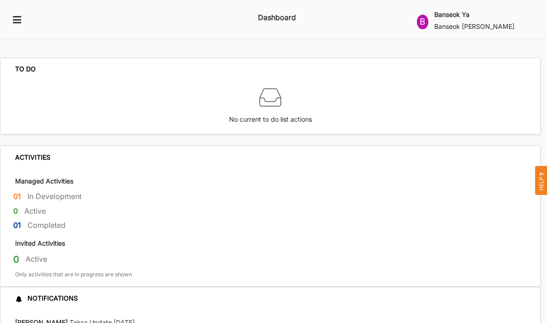
click at [17, 19] on icon at bounding box center [16, 19] width 11 height 8
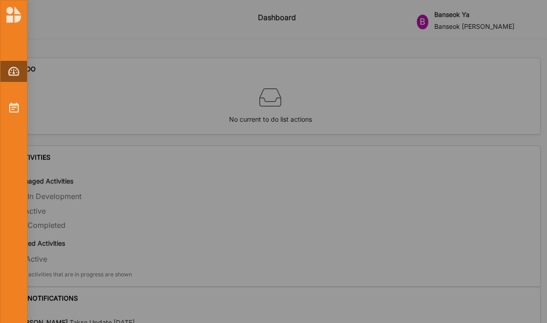
click at [17, 69] on img at bounding box center [13, 71] width 11 height 9
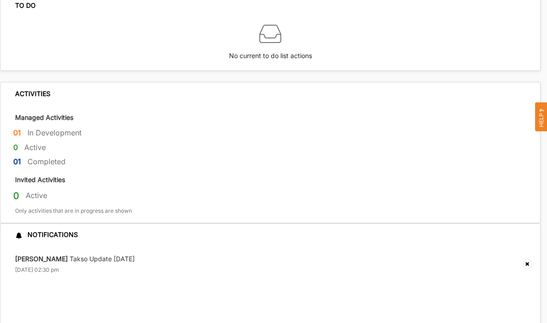
scroll to position [64, 0]
click at [36, 190] on div "0 Active" at bounding box center [276, 197] width 527 height 15
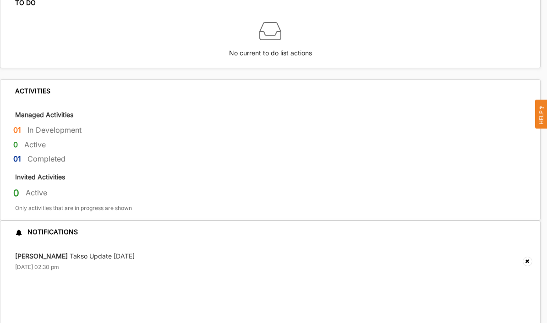
click at [103, 252] on div "[PERSON_NAME] Takso Update 17th July [DATE] 02:30 pm" at bounding box center [75, 262] width 120 height 20
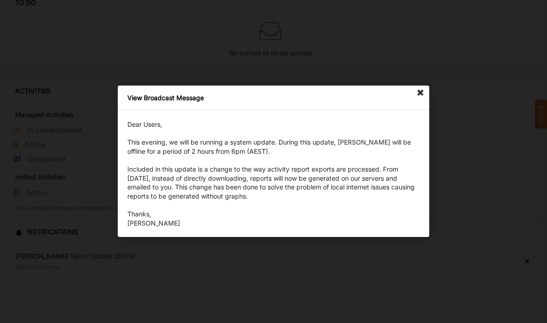
click at [116, 278] on div "View Broadcast Message Dear Users, This evening, we will be running a system up…" at bounding box center [273, 161] width 547 height 323
click at [418, 99] on icon at bounding box center [420, 93] width 15 height 15
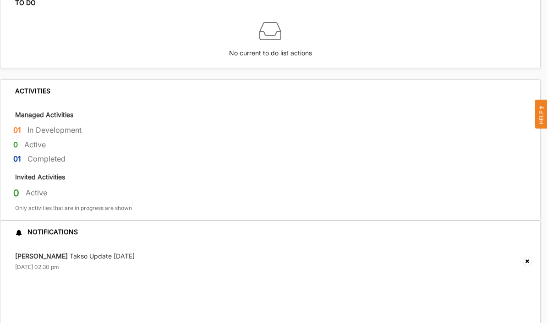
click at [33, 188] on label "Active" at bounding box center [37, 193] width 22 height 10
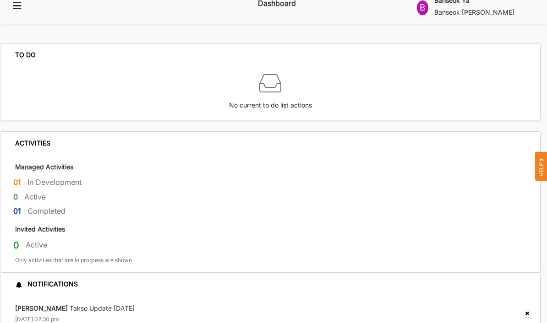
scroll to position [0, 0]
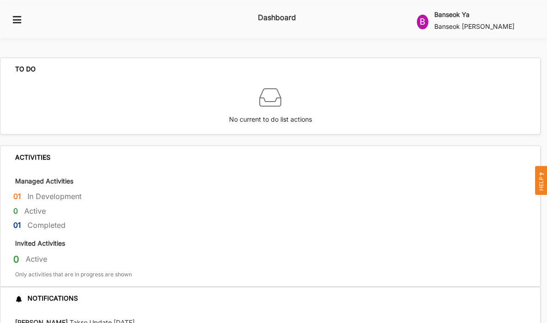
click at [25, 65] on div "TO DO" at bounding box center [25, 69] width 21 height 8
click at [19, 16] on icon at bounding box center [16, 19] width 11 height 8
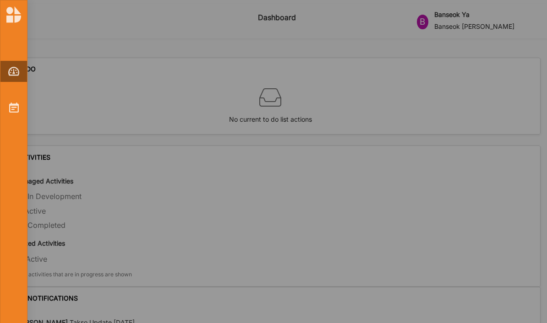
click at [15, 108] on img at bounding box center [14, 108] width 10 height 10
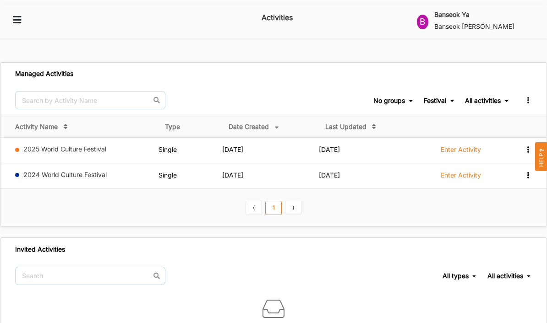
click at [243, 146] on 2024 "[DATE]" at bounding box center [232, 150] width 21 height 8
click at [462, 146] on label "Enter Activity" at bounding box center [461, 150] width 40 height 8
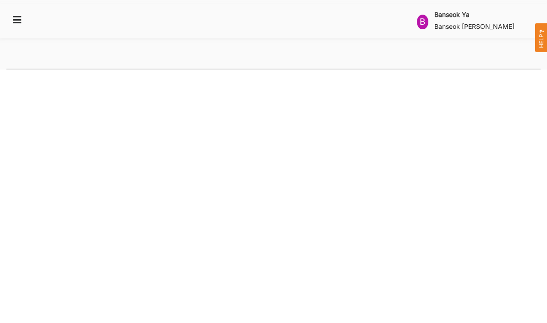
select select "2"
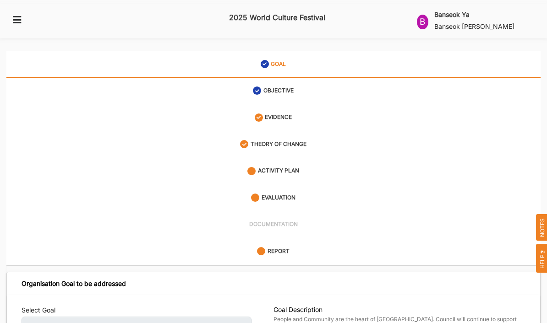
click at [423, 18] on div "B" at bounding box center [422, 22] width 11 height 15
click at [446, 194] on link "EVALUATION" at bounding box center [273, 198] width 534 height 27
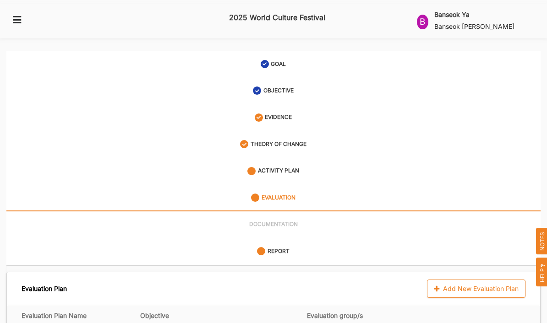
click at [505, 22] on label "Banseok [PERSON_NAME]" at bounding box center [474, 26] width 80 height 9
click at [495, 168] on link "ACTIVITY PLAN" at bounding box center [273, 171] width 534 height 27
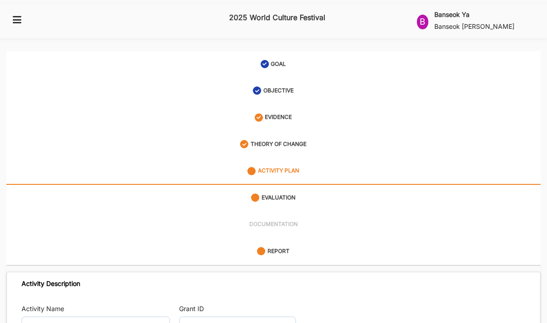
click at [17, 15] on icon at bounding box center [16, 19] width 11 height 8
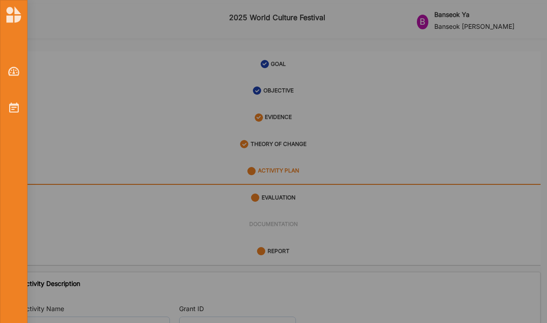
click at [16, 109] on img at bounding box center [14, 108] width 10 height 10
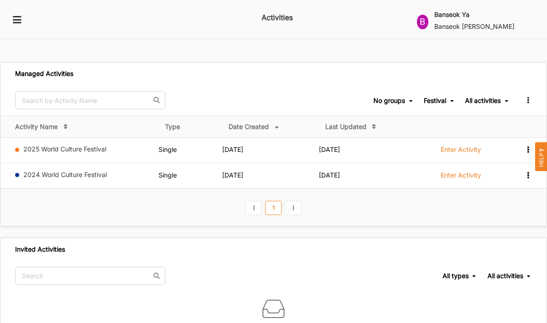
click at [525, 146] on icon at bounding box center [528, 149] width 8 height 6
click at [506, 161] on div "View Report" at bounding box center [506, 164] width 37 height 6
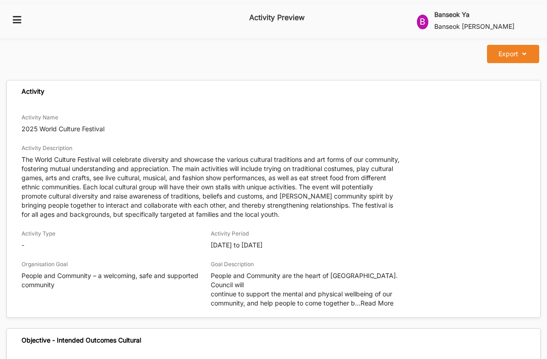
click at [10, 18] on button at bounding box center [17, 19] width 22 height 18
click at [16, 16] on icon at bounding box center [16, 19] width 11 height 8
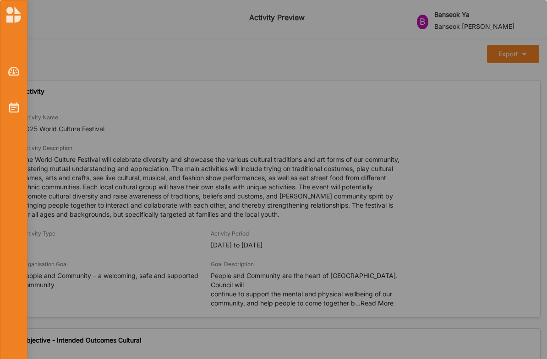
click at [12, 75] on img at bounding box center [13, 71] width 11 height 9
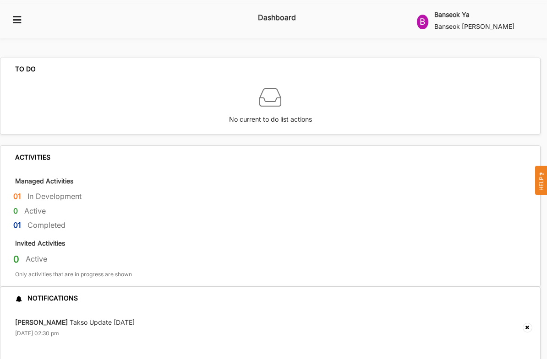
click at [280, 87] on img at bounding box center [270, 98] width 22 height 22
click at [279, 91] on img at bounding box center [270, 98] width 22 height 22
click at [16, 17] on icon at bounding box center [16, 19] width 11 height 8
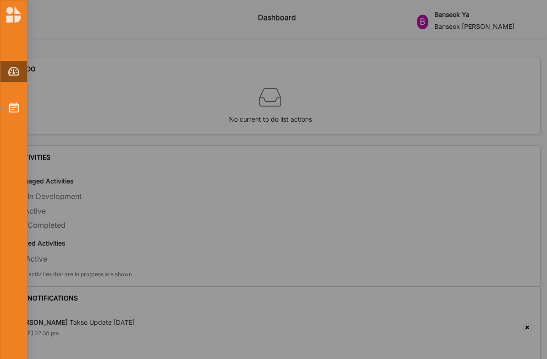
click at [17, 108] on img at bounding box center [14, 108] width 10 height 10
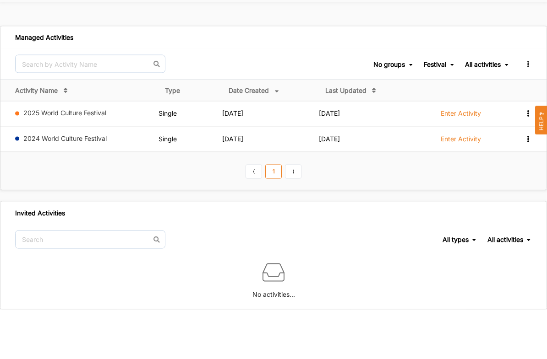
scroll to position [18, 0]
click at [509, 272] on div "All activities" at bounding box center [505, 276] width 36 height 8
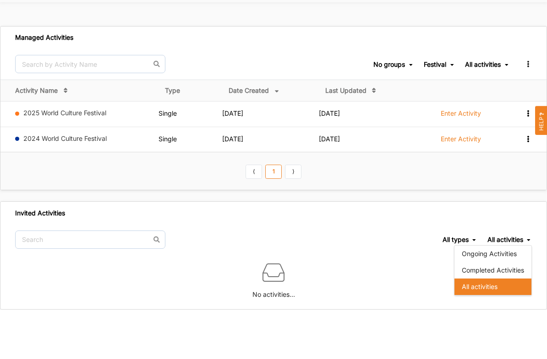
click at [503, 282] on div "Ongoing Activities" at bounding box center [492, 290] width 77 height 16
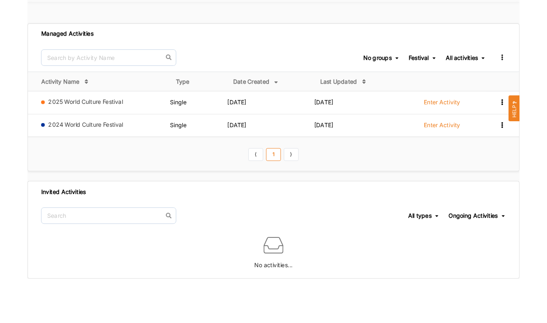
scroll to position [22, 0]
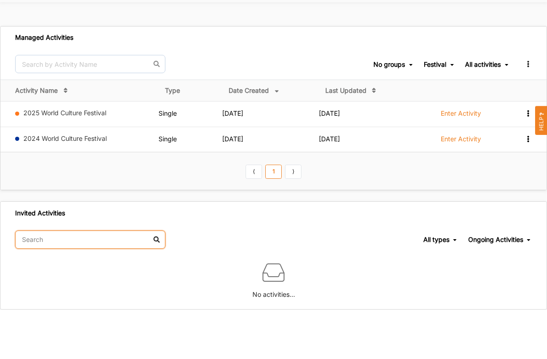
click at [73, 267] on input "text" at bounding box center [90, 276] width 150 height 18
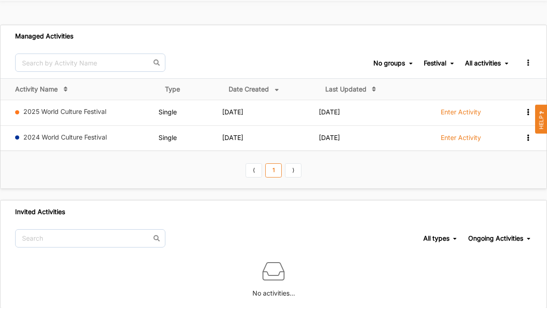
click at [396, 269] on div "No activities..." at bounding box center [273, 296] width 546 height 54
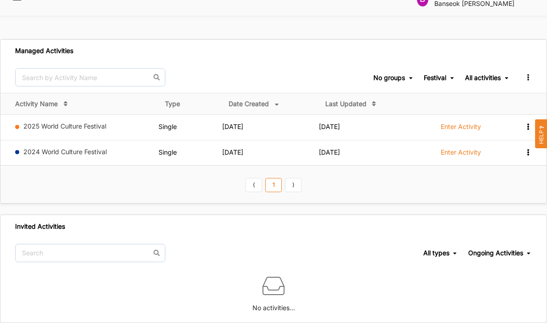
click at [451, 148] on link "Enter Activity" at bounding box center [461, 155] width 40 height 14
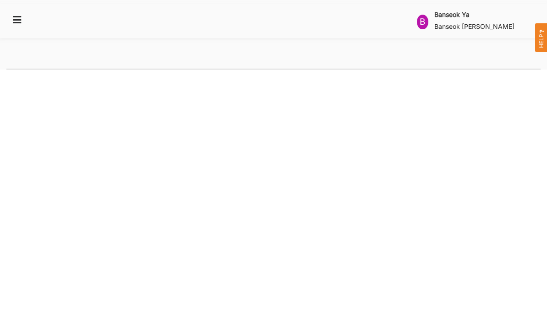
select select "2"
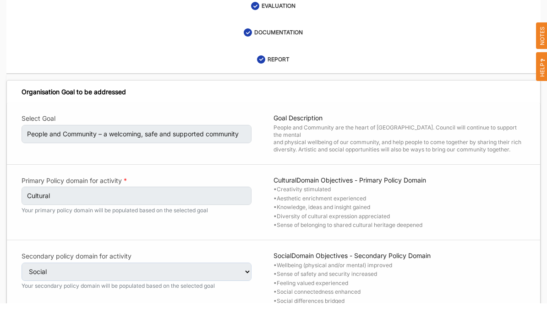
scroll to position [210, 0]
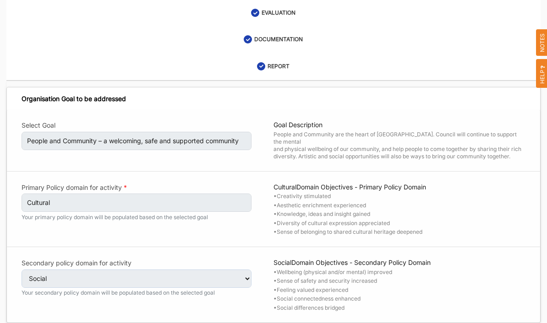
select select "4"
select select "26"
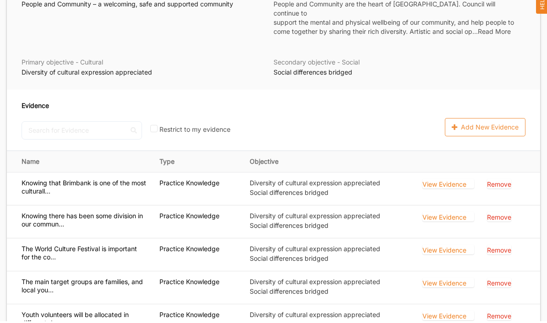
scroll to position [362, 0]
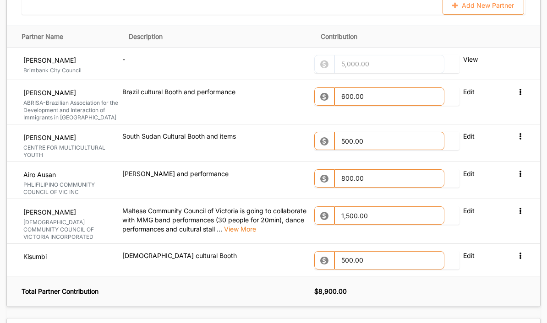
scroll to position [1159, 0]
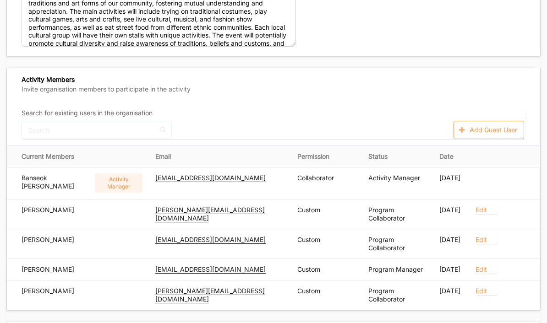
scroll to position [362, 0]
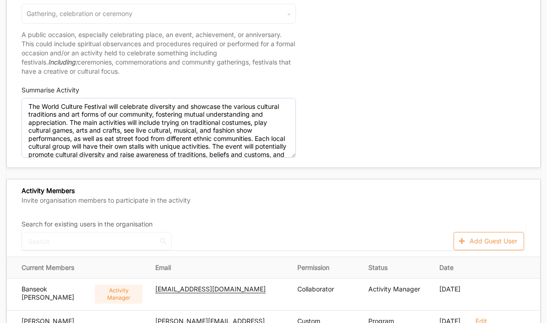
scroll to position [185, 0]
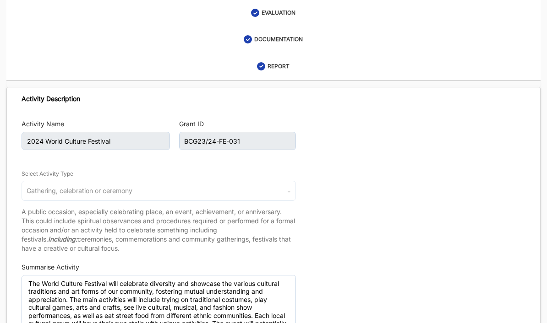
scroll to position [210, 0]
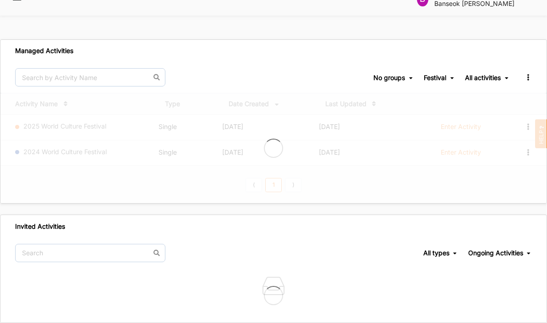
scroll to position [38, 0]
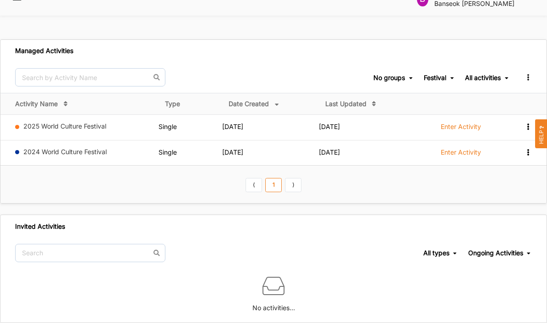
click at [461, 123] on label "Enter Activity" at bounding box center [461, 127] width 40 height 8
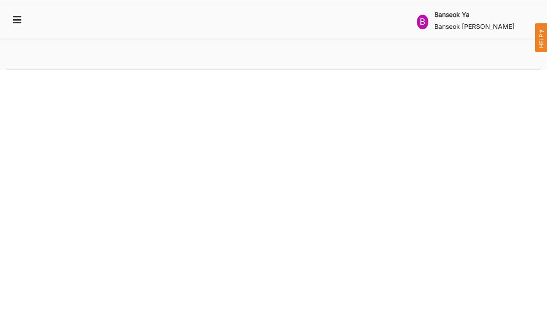
select select "2"
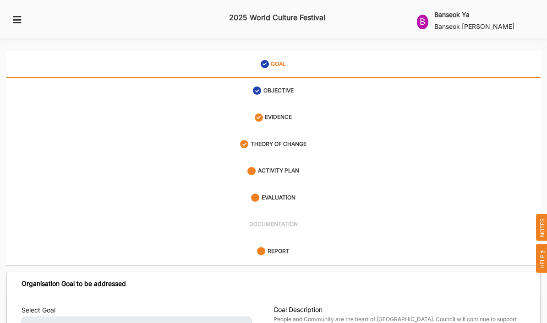
scroll to position [23, 0]
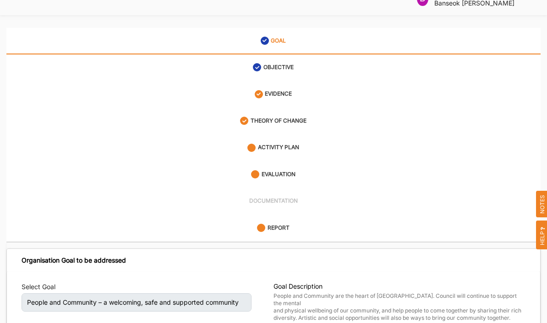
click at [277, 90] on label "EVIDENCE" at bounding box center [278, 94] width 27 height 8
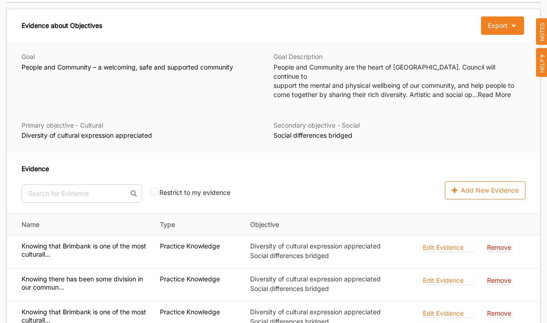
scroll to position [249, 0]
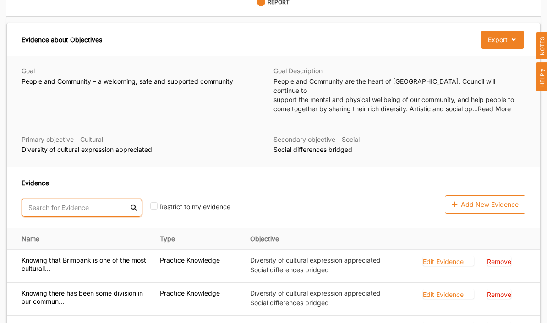
click at [93, 199] on input "text" at bounding box center [82, 208] width 120 height 18
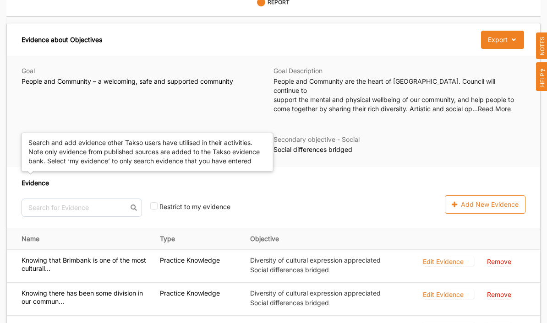
click at [263, 199] on div "No results found. Restrict to my evidence" at bounding box center [174, 208] width 304 height 18
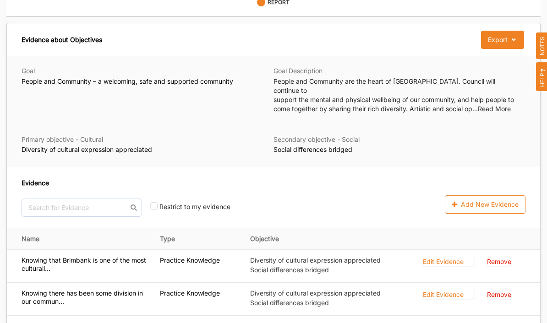
click at [150, 202] on input "checkbox" at bounding box center [153, 205] width 7 height 7
checkbox input "true"
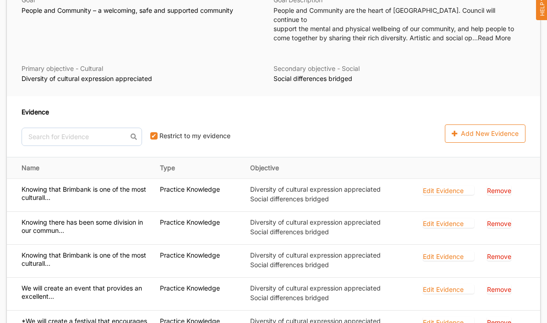
scroll to position [325, 0]
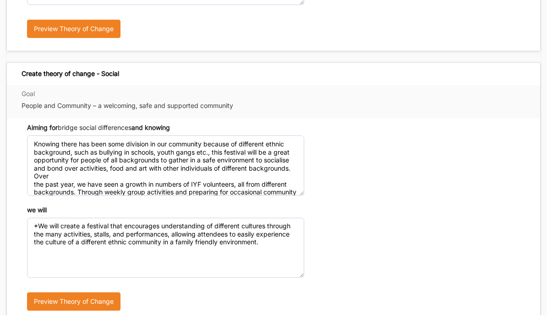
scroll to position [512, 0]
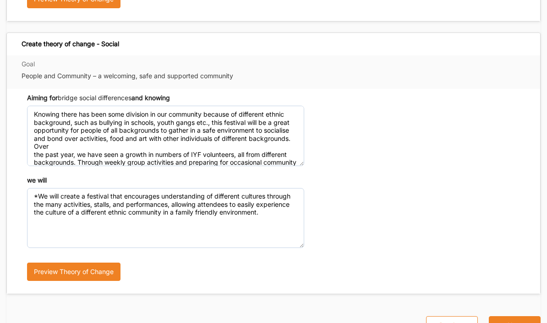
click at [516, 316] on button "Next" at bounding box center [515, 325] width 52 height 18
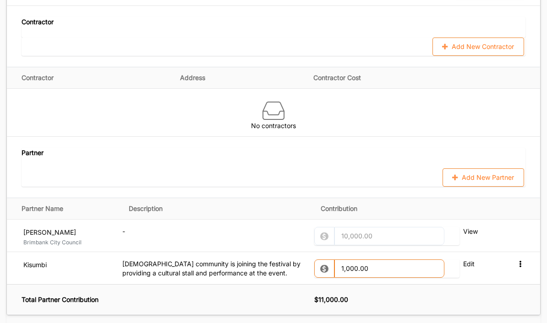
scroll to position [898, 0]
click at [491, 176] on button "Add New Partner" at bounding box center [483, 178] width 82 height 18
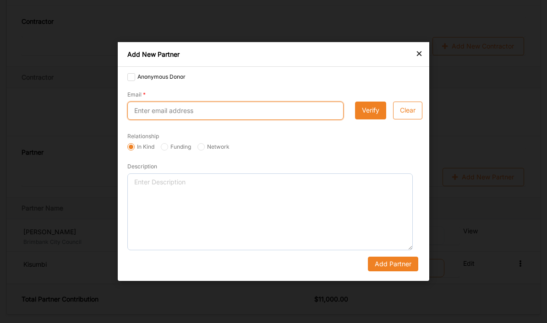
click at [206, 120] on input "Email" at bounding box center [235, 111] width 216 height 18
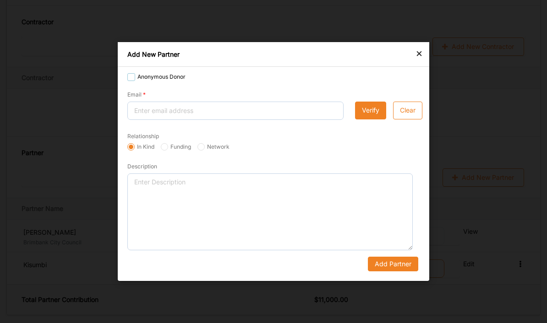
click at [128, 81] on label "Anonymous Donor" at bounding box center [156, 76] width 58 height 7
click at [128, 81] on input "Anonymous Donor" at bounding box center [130, 76] width 7 height 7
checkbox input "true"
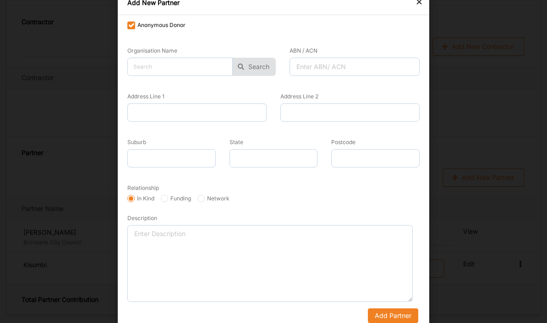
scroll to position [898, 0]
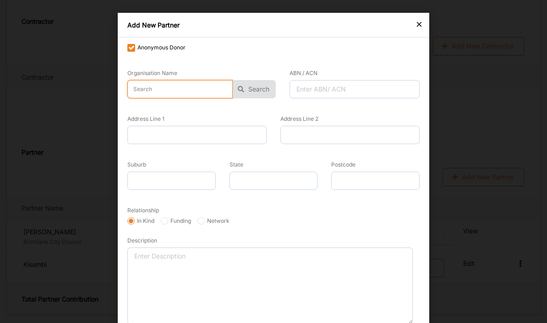
click at [179, 93] on input "text" at bounding box center [179, 89] width 105 height 18
type input "m"
click at [257, 86] on button "Search" at bounding box center [254, 89] width 43 height 18
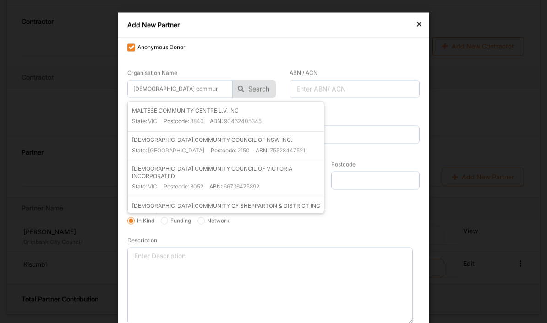
scroll to position [898, 0]
click at [243, 183] on label "66736475892" at bounding box center [241, 186] width 36 height 7
type input "[DEMOGRAPHIC_DATA] COMMUNITY COUNCIL OF VICTORIA INCORPORATED"
type input "66736475892"
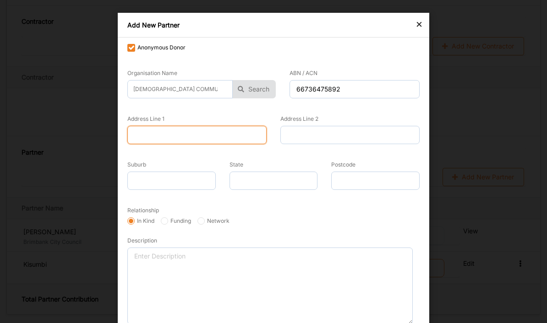
click at [201, 140] on input "Address Line 1" at bounding box center [196, 135] width 139 height 18
type input "[STREET_ADDRESS][PERSON_NAME]"
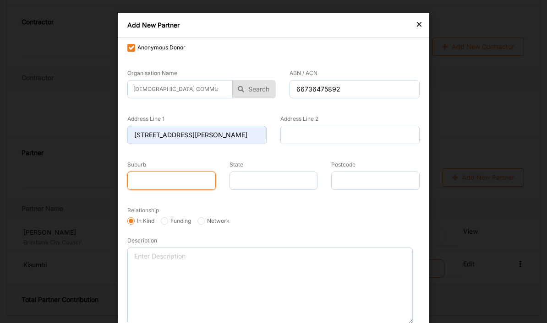
type input "Albion"
type input "Victoria"
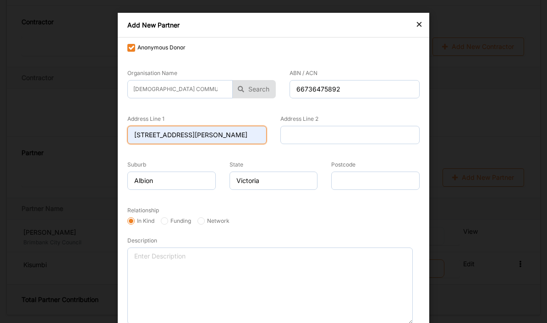
scroll to position [898, 0]
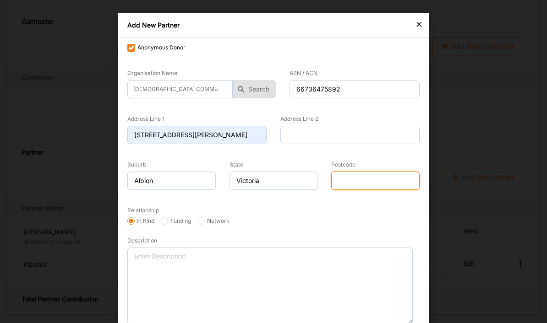
type input "3020"
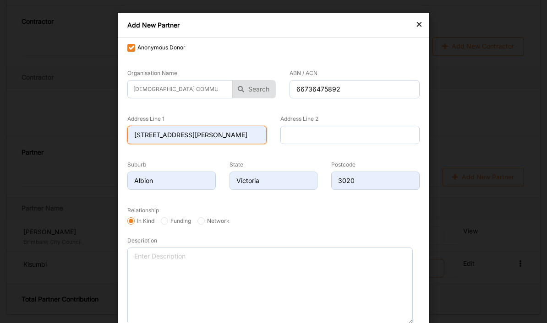
click at [222, 138] on input "[STREET_ADDRESS][PERSON_NAME]" at bounding box center [196, 135] width 139 height 18
type input "1"
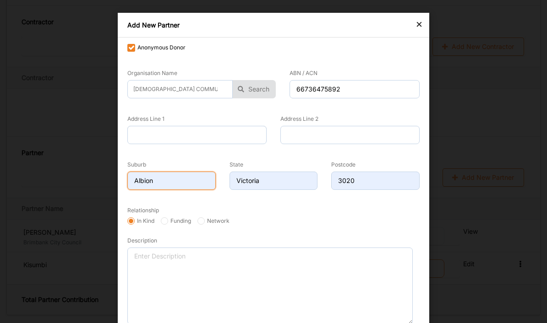
click at [188, 177] on input "Albion" at bounding box center [171, 181] width 88 height 18
type input "A"
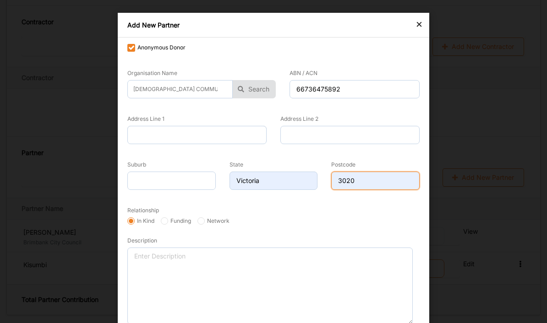
click at [369, 181] on input "3020" at bounding box center [375, 181] width 88 height 18
type input "3052"
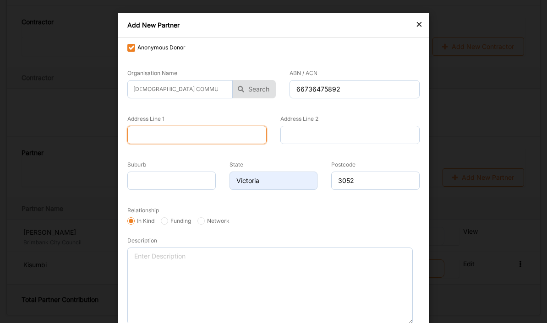
click at [146, 135] on input "Address Line 1" at bounding box center [196, 135] width 139 height 18
type input "467-477 Royal Parade"
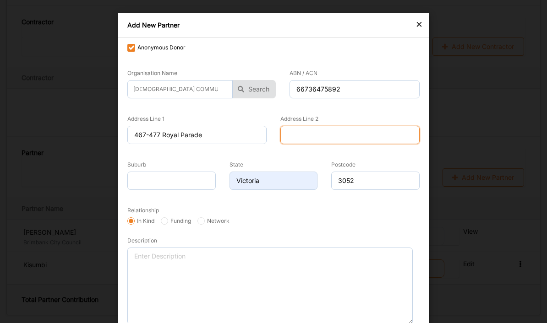
click at [343, 136] on input "Address Line 2" at bounding box center [349, 135] width 139 height 18
type input "parkville"
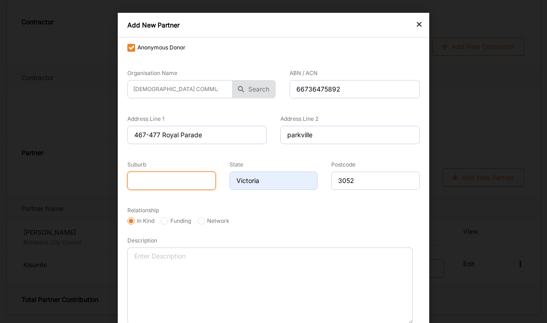
click at [166, 175] on input "Suburb" at bounding box center [171, 181] width 88 height 18
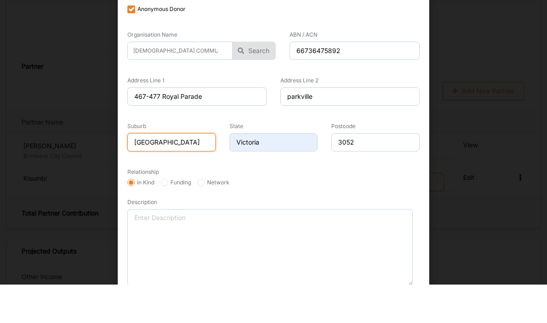
scroll to position [952, 0]
type input "[GEOGRAPHIC_DATA]"
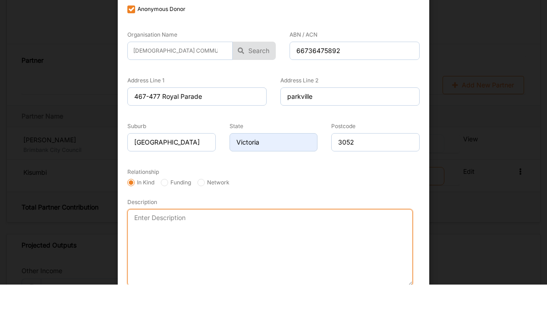
click at [239, 248] on textarea "Description" at bounding box center [269, 286] width 285 height 77
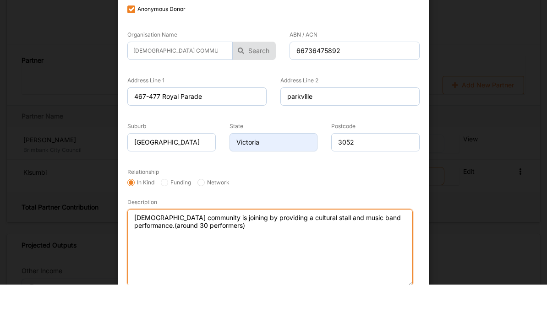
type textarea "[DEMOGRAPHIC_DATA] community is joining by providing a cultural stall and music…"
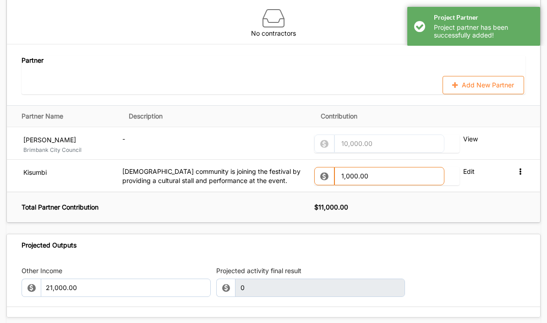
scroll to position [1028, 0]
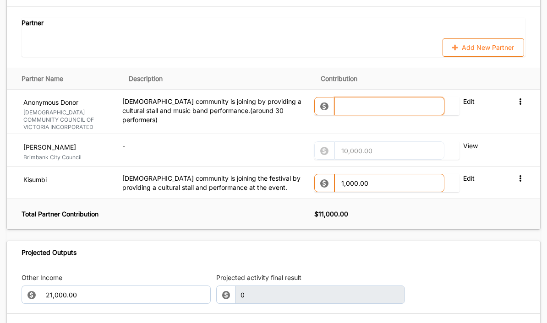
click at [369, 97] on input "text" at bounding box center [389, 106] width 110 height 18
click at [431, 245] on div "Projected Outputs" at bounding box center [273, 252] width 533 height 22
type input "1,000.00"
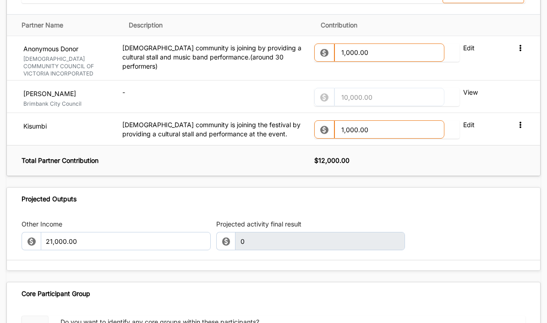
scroll to position [1099, 0]
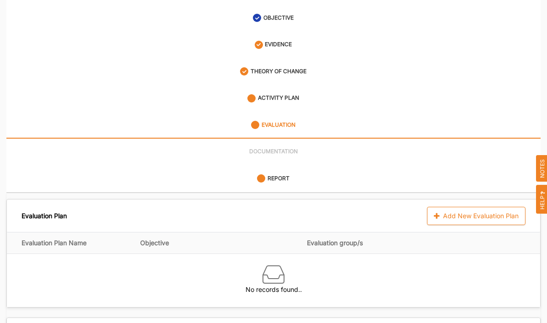
scroll to position [75, 0]
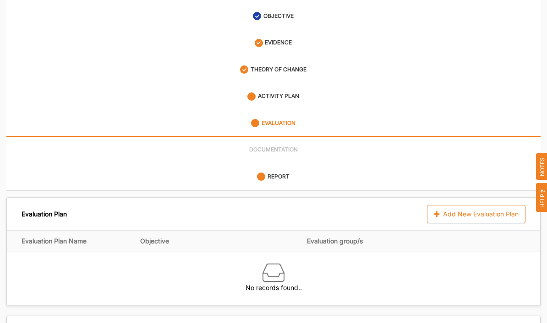
click at [305, 89] on link "ACTIVITY PLAN" at bounding box center [273, 96] width 534 height 27
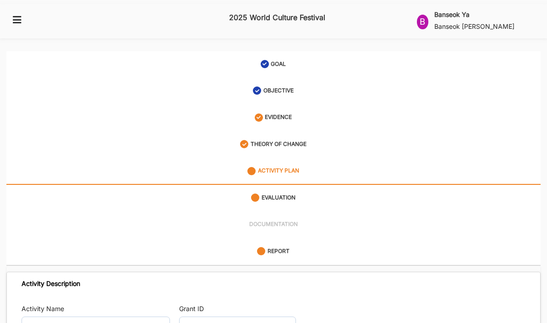
click at [274, 60] on label "GOAL" at bounding box center [278, 64] width 15 height 8
select select "2"
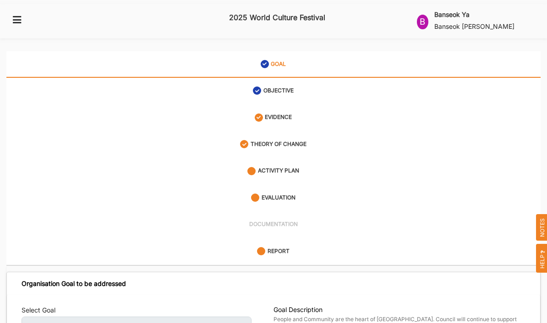
click at [428, 20] on div "B" at bounding box center [422, 22] width 11 height 15
click at [447, 47] on div "User Profile" at bounding box center [441, 51] width 34 height 8
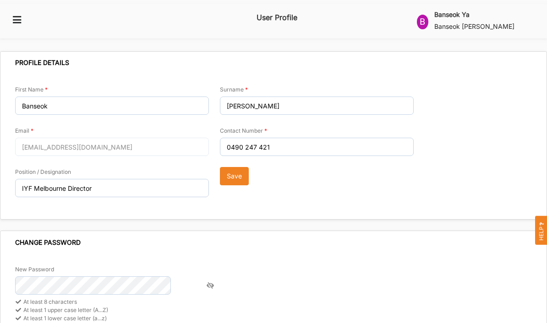
click at [424, 18] on div "B" at bounding box center [422, 22] width 11 height 15
click at [452, 187] on div "First Name Banseok Email [EMAIL_ADDRESS][DOMAIN_NAME] Position / Designation IY…" at bounding box center [273, 147] width 517 height 124
click at [230, 169] on button "Save" at bounding box center [234, 176] width 29 height 18
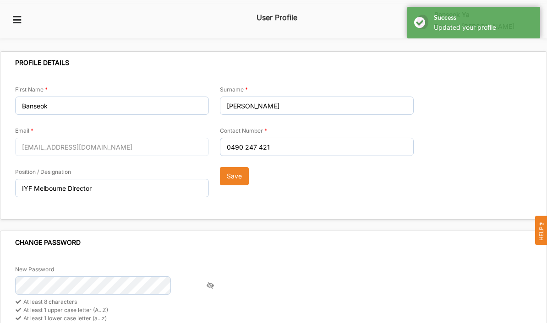
click at [16, 20] on icon at bounding box center [16, 19] width 11 height 8
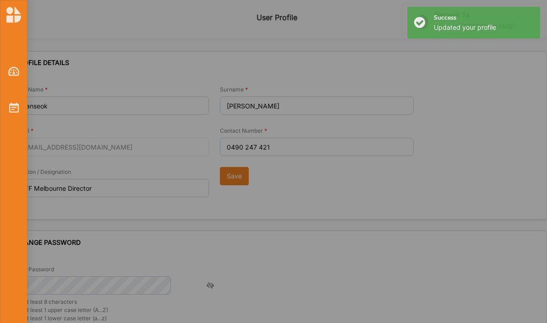
click at [16, 72] on img at bounding box center [13, 71] width 11 height 9
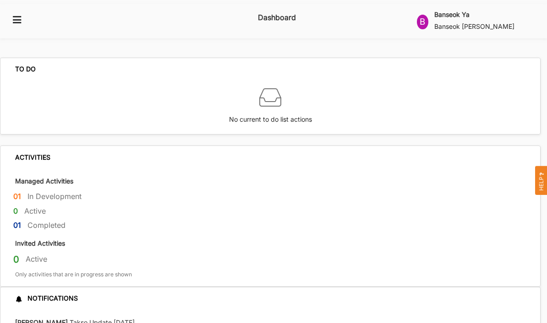
click at [277, 89] on img at bounding box center [270, 98] width 22 height 22
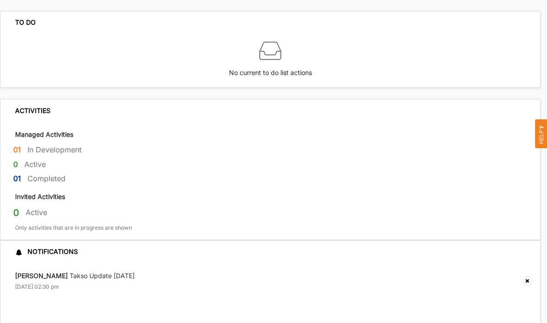
scroll to position [66, 0]
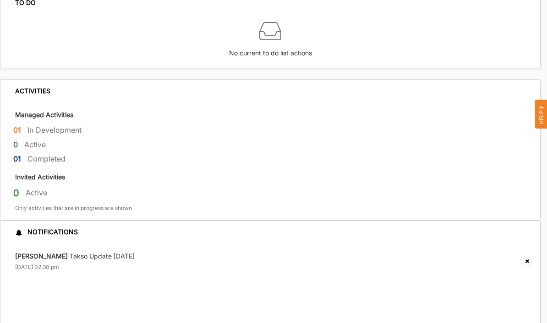
click at [43, 187] on div "0 Active" at bounding box center [276, 194] width 527 height 15
click at [41, 140] on label "Active" at bounding box center [35, 145] width 22 height 10
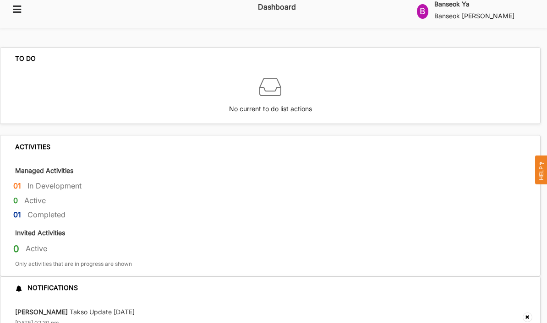
scroll to position [9, 0]
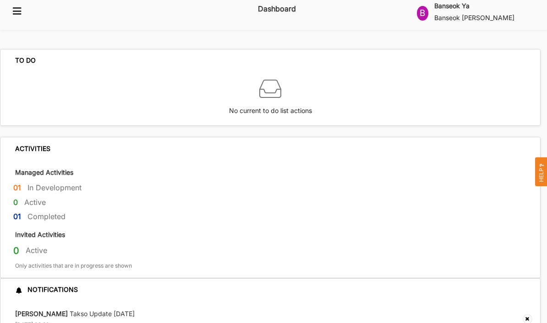
click at [60, 230] on label "Invited Activities" at bounding box center [40, 234] width 50 height 9
click at [55, 245] on div "0 Active" at bounding box center [276, 252] width 527 height 15
click at [80, 301] on div "[PERSON_NAME] Takso Update 17th July [DATE] 02:30 pm" at bounding box center [269, 319] width 539 height 36
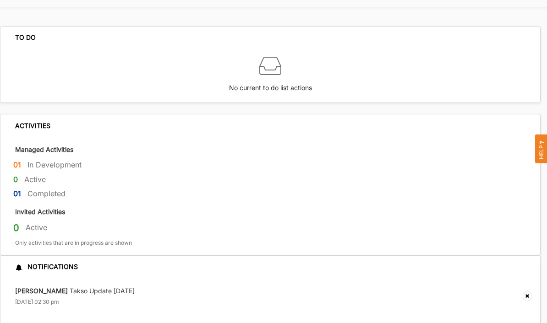
scroll to position [66, 0]
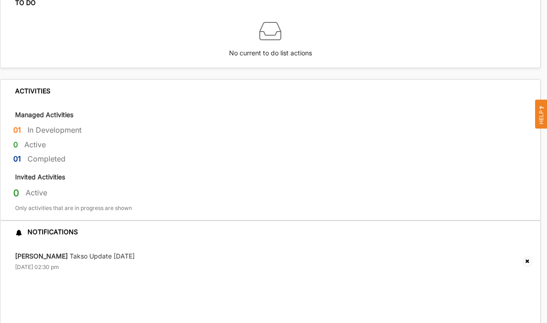
click at [54, 252] on label "[PERSON_NAME] Takso Update [DATE]" at bounding box center [75, 256] width 120 height 8
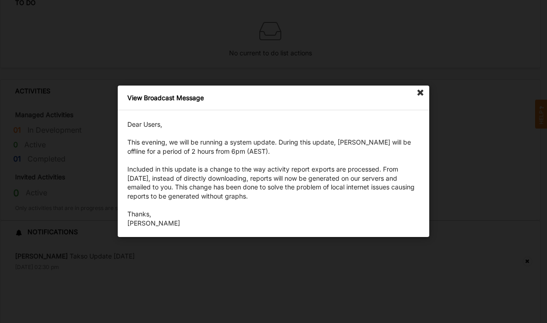
click at [420, 99] on icon at bounding box center [420, 93] width 15 height 15
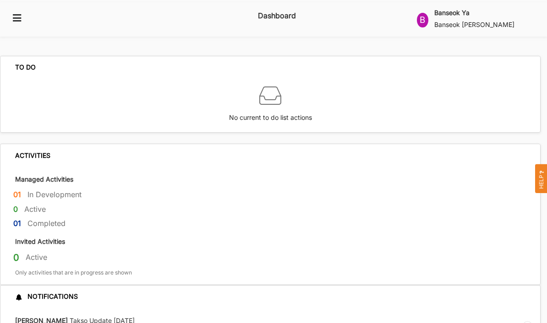
scroll to position [0, 0]
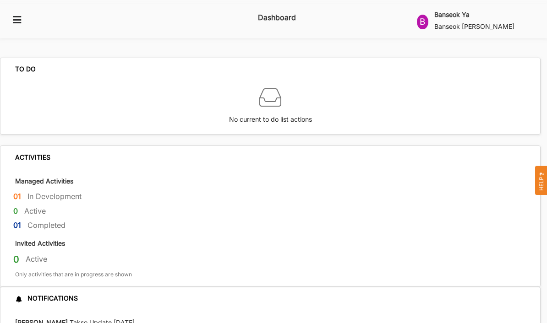
click at [267, 18] on label "Dashboard" at bounding box center [277, 17] width 38 height 15
click at [16, 17] on icon at bounding box center [16, 19] width 11 height 8
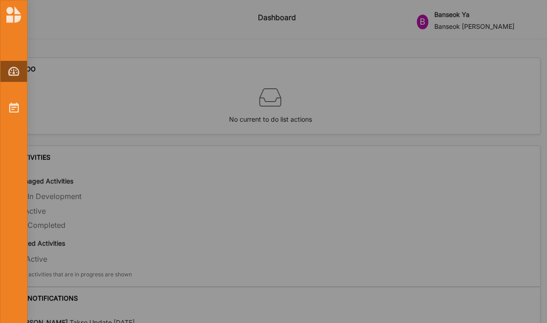
click at [11, 111] on img at bounding box center [14, 108] width 10 height 10
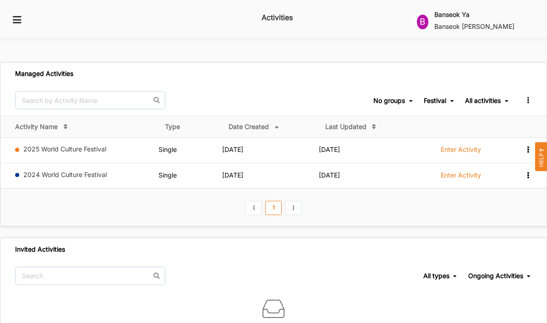
click at [470, 97] on div "All activities" at bounding box center [483, 101] width 36 height 8
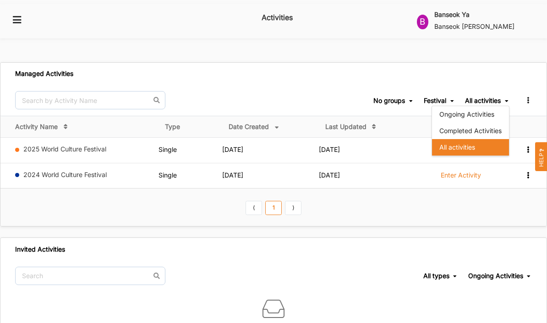
click at [467, 108] on div "Ongoing Activities" at bounding box center [470, 114] width 77 height 16
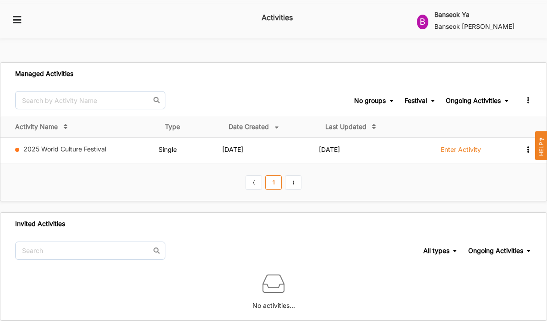
click at [404, 97] on div "Festival" at bounding box center [415, 101] width 22 height 8
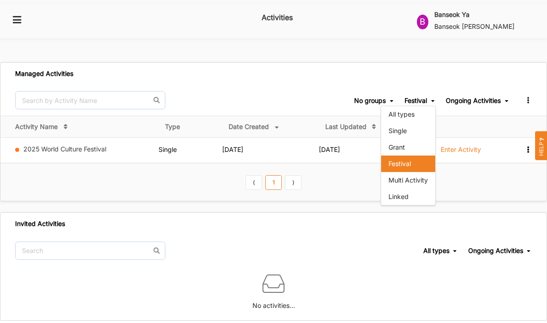
click at [354, 97] on div "No groups" at bounding box center [370, 101] width 32 height 8
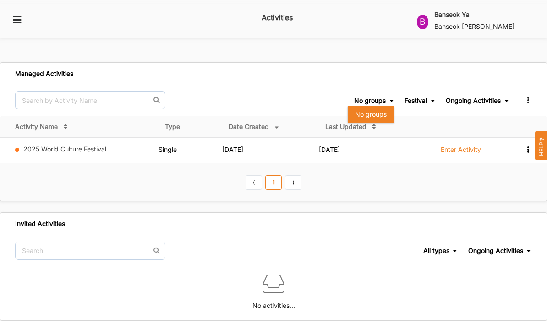
click at [436, 199] on div "Managed Activities No groups No groups Festival All types Single Grant Festival…" at bounding box center [273, 186] width 547 height 270
click at [524, 96] on icon at bounding box center [528, 99] width 8 height 6
click at [492, 112] on div "Manage Groups" at bounding box center [500, 115] width 48 height 6
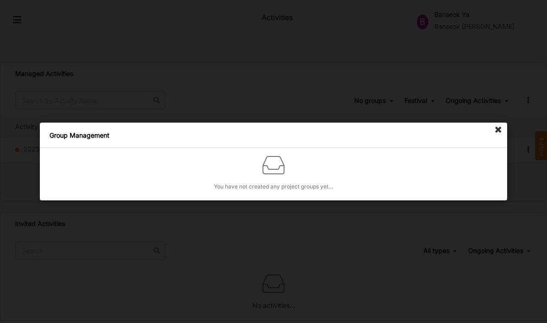
click at [496, 132] on icon at bounding box center [498, 130] width 15 height 15
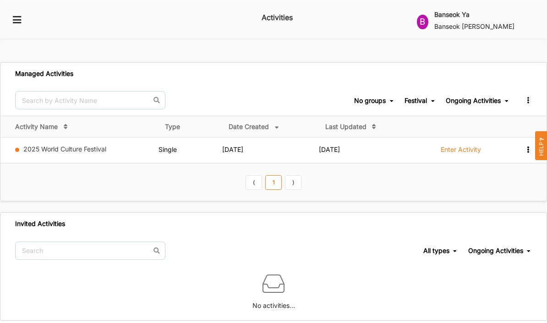
click at [528, 96] on icon at bounding box center [528, 99] width 8 height 6
click at [470, 182] on th "⟨ 1 ⟩" at bounding box center [273, 182] width 546 height 38
click at [521, 145] on div "View Report Remove" at bounding box center [520, 149] width 22 height 9
click at [408, 189] on th "⟨ 1 ⟩" at bounding box center [273, 182] width 546 height 38
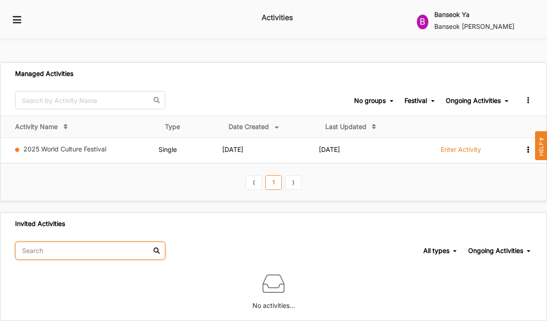
click at [158, 242] on input "text" at bounding box center [90, 251] width 150 height 18
click at [82, 242] on input "text" at bounding box center [90, 251] width 150 height 18
click at [141, 267] on div "No activities..." at bounding box center [273, 294] width 546 height 54
click at [38, 145] on link "2025 World Culture Festival" at bounding box center [64, 149] width 83 height 8
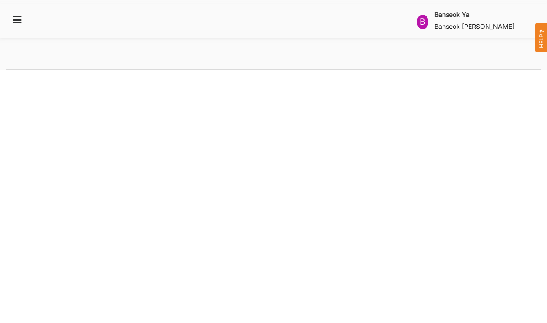
select select "2"
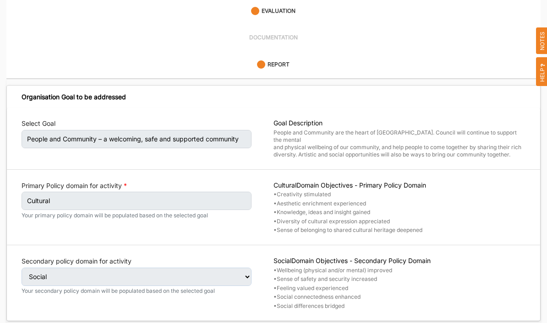
scroll to position [210, 0]
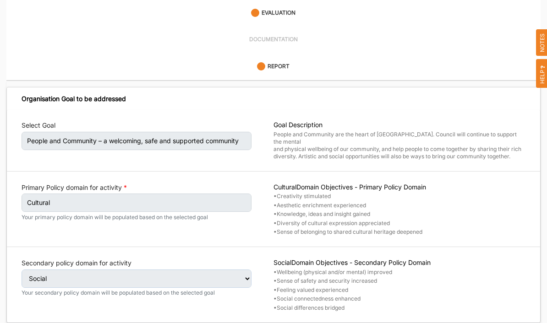
select select "4"
select select "26"
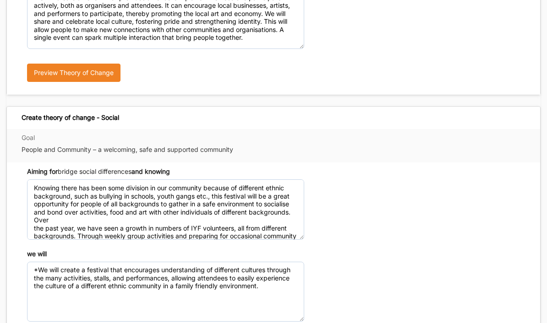
scroll to position [475, 0]
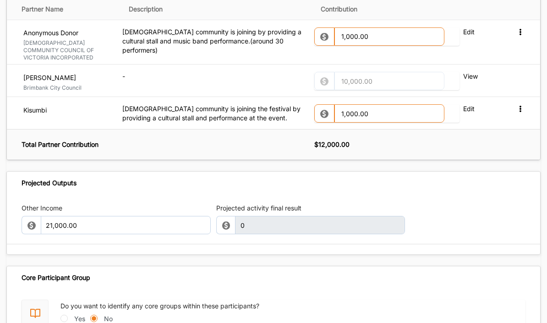
scroll to position [1099, 0]
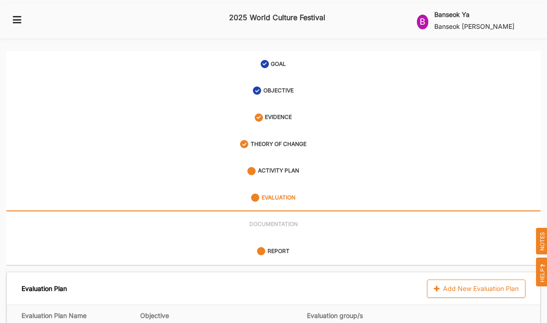
click at [427, 16] on div "B" at bounding box center [422, 22] width 11 height 15
click at [441, 83] on div "Log Out" at bounding box center [441, 88] width 49 height 19
